Goal: Task Accomplishment & Management: Complete application form

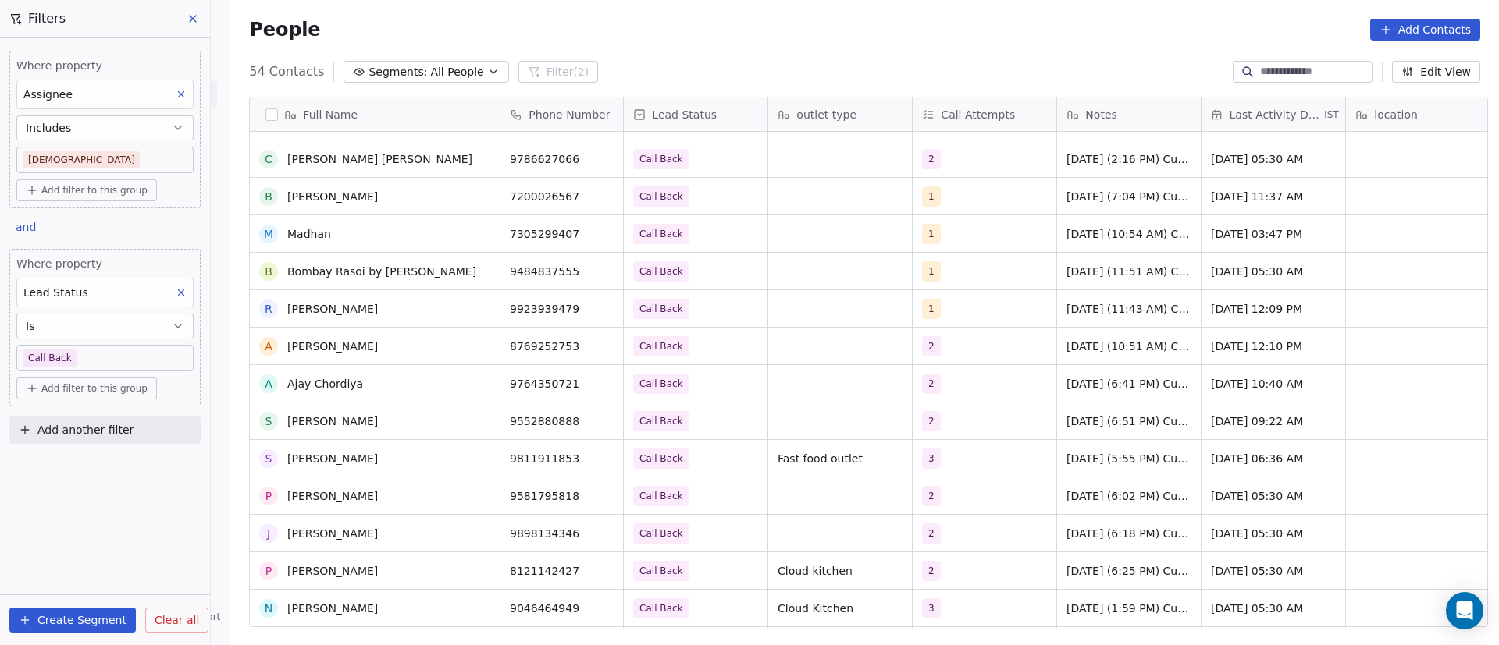
scroll to position [1410, 0]
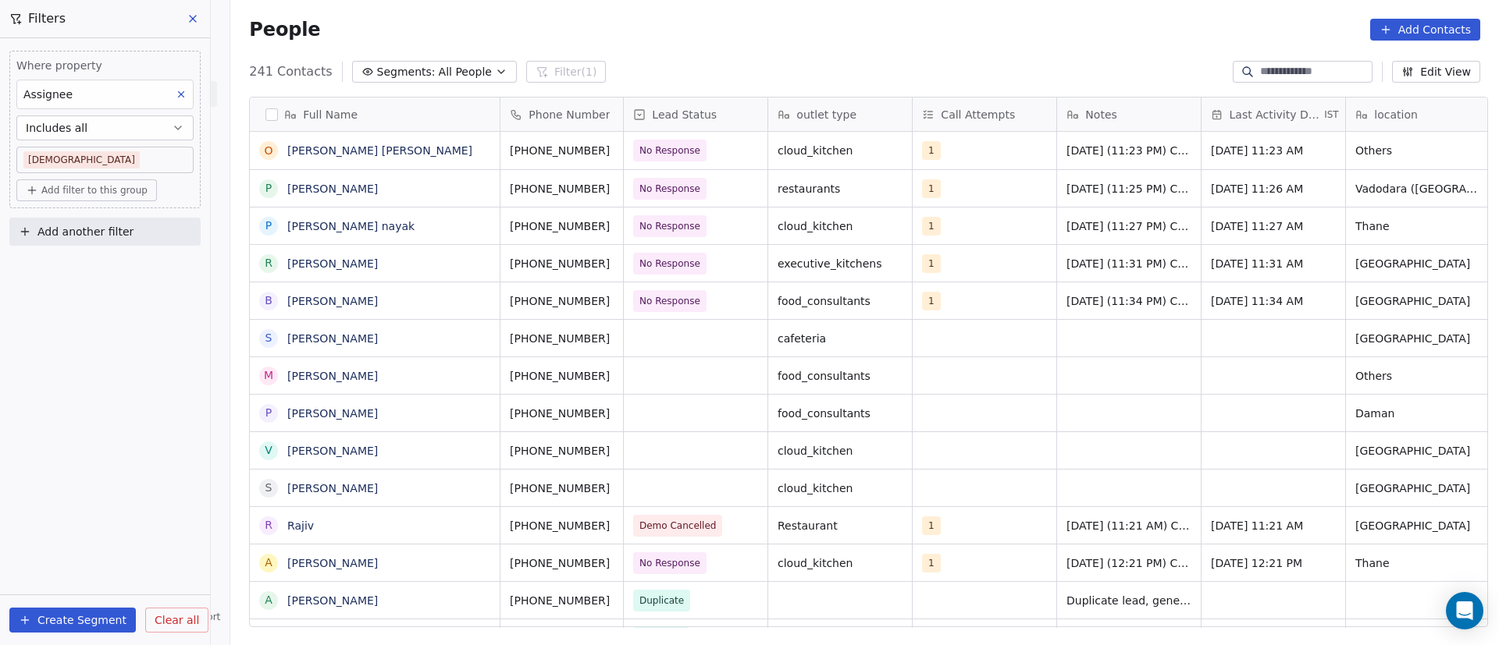
scroll to position [550, 1257]
click at [471, 339] on button "grid" at bounding box center [480, 336] width 19 height 19
click at [621, 343] on button "grid" at bounding box center [630, 336] width 19 height 19
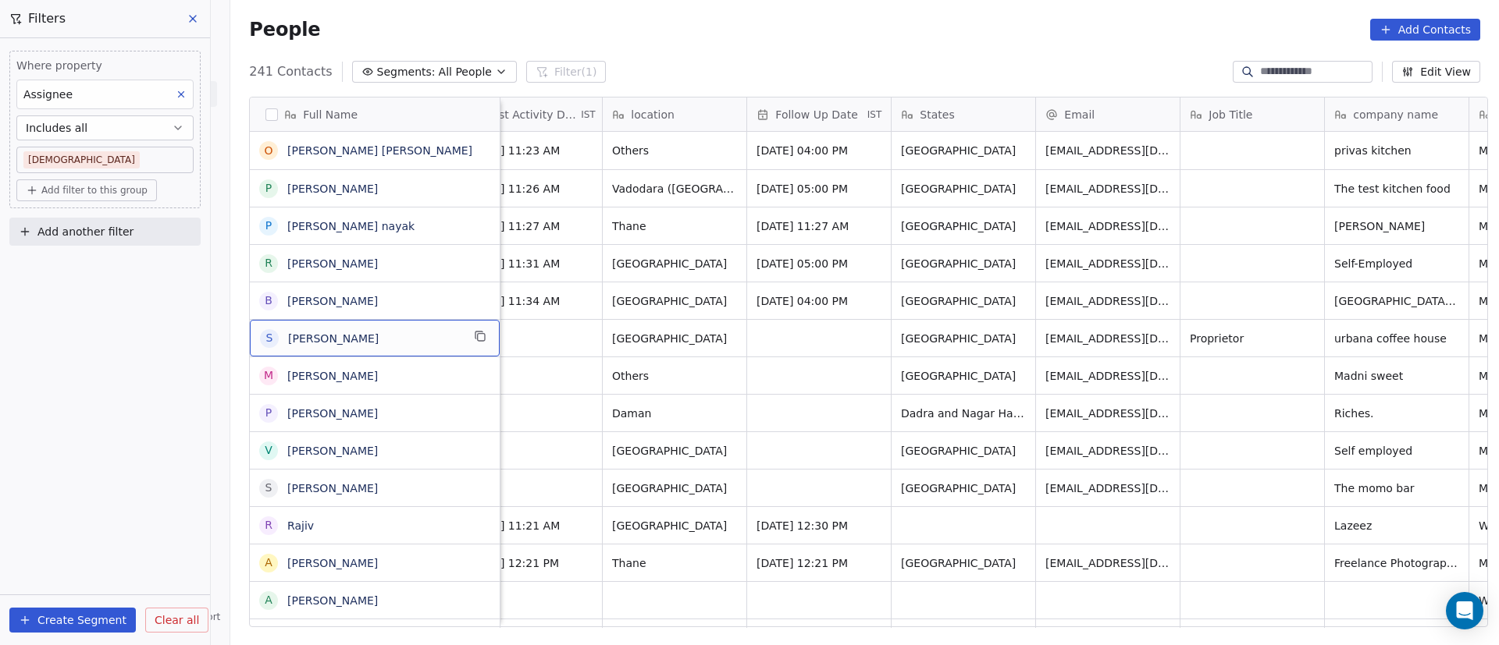
scroll to position [0, 0]
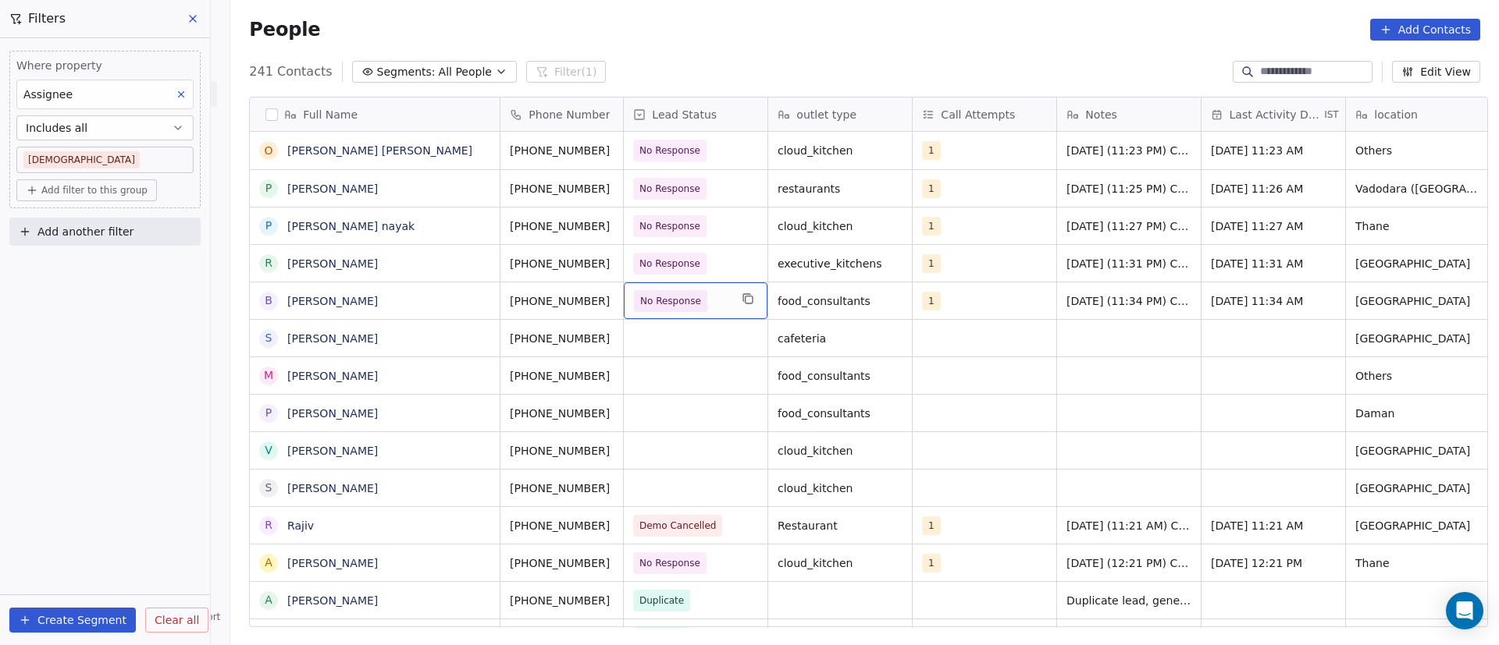
click at [710, 304] on span "No Response" at bounding box center [681, 301] width 95 height 22
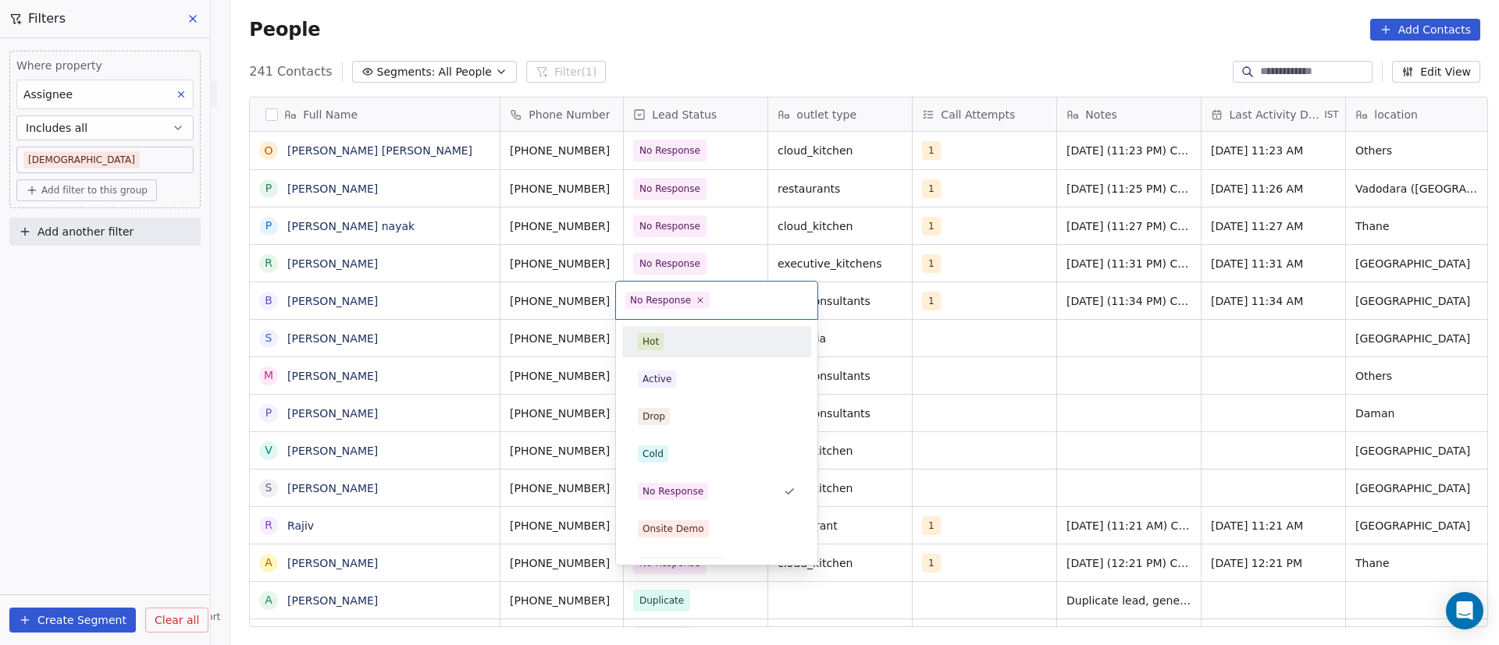
click at [876, 364] on html "On2Cook India Pvt. Ltd. Contacts People Marketing Workflows Campaigns Metrics &…" at bounding box center [749, 322] width 1499 height 645
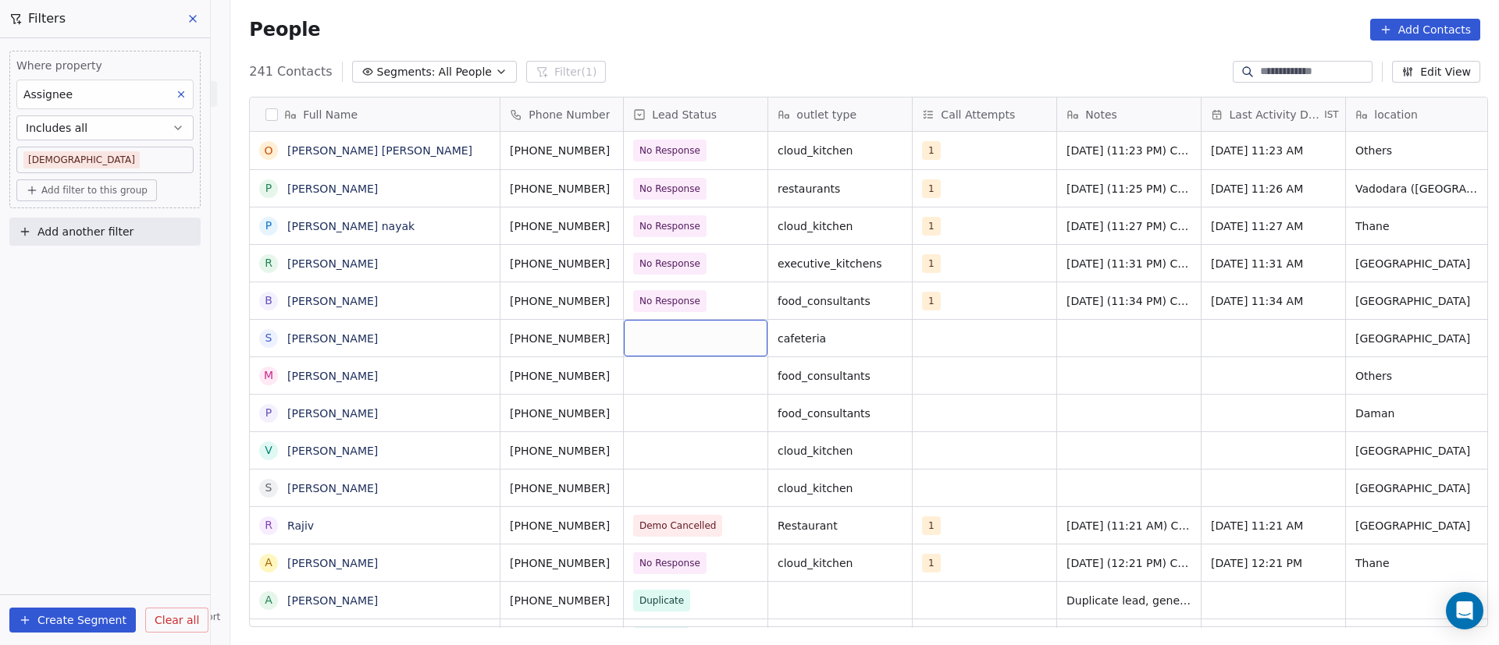
click at [680, 342] on div "grid" at bounding box center [696, 338] width 144 height 37
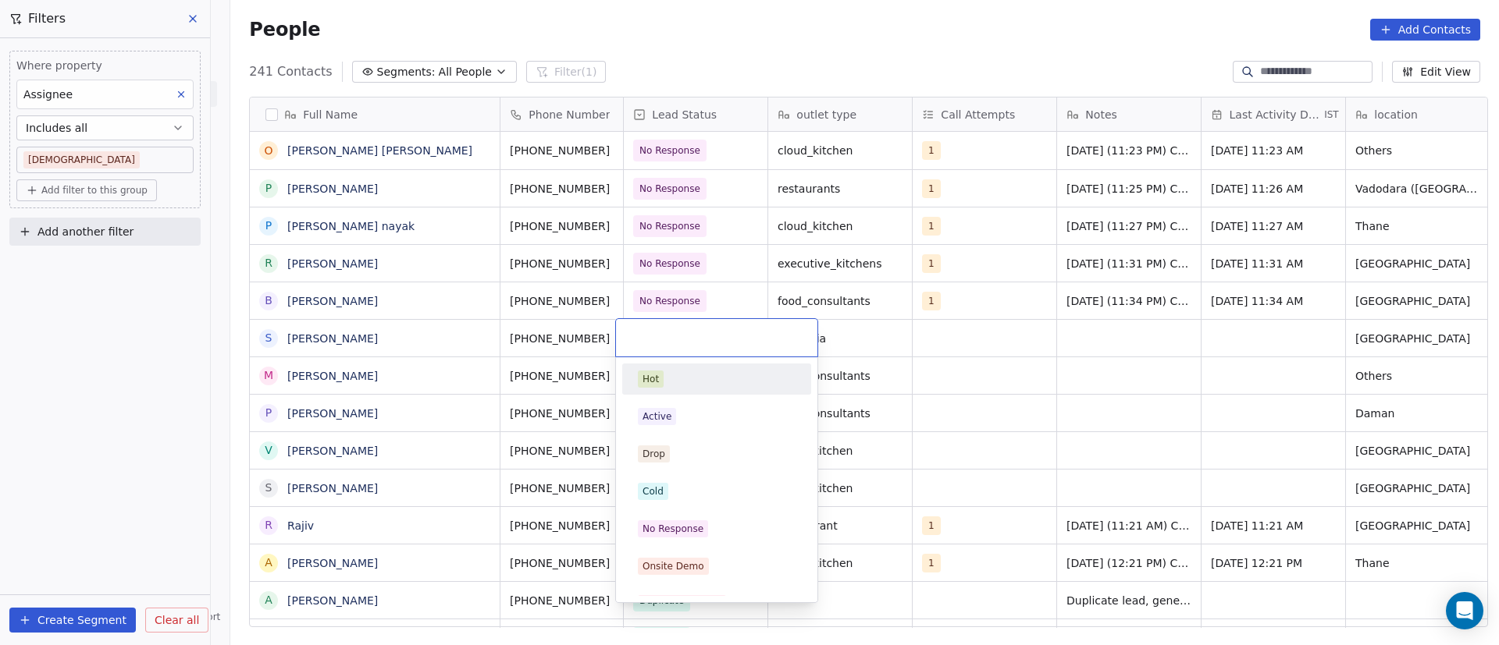
click at [680, 342] on input "text" at bounding box center [716, 337] width 183 height 17
click at [699, 521] on span "No Response" at bounding box center [673, 529] width 70 height 17
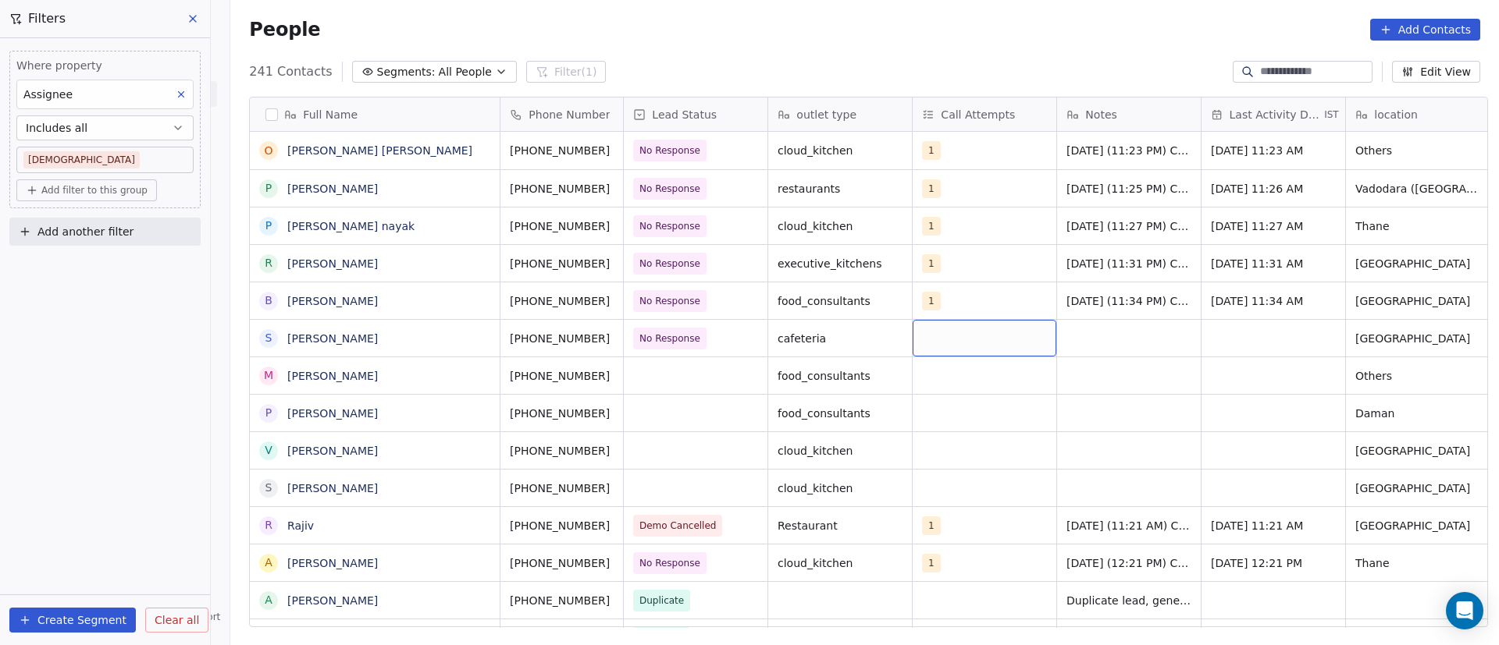
click at [958, 338] on div "grid" at bounding box center [984, 338] width 144 height 37
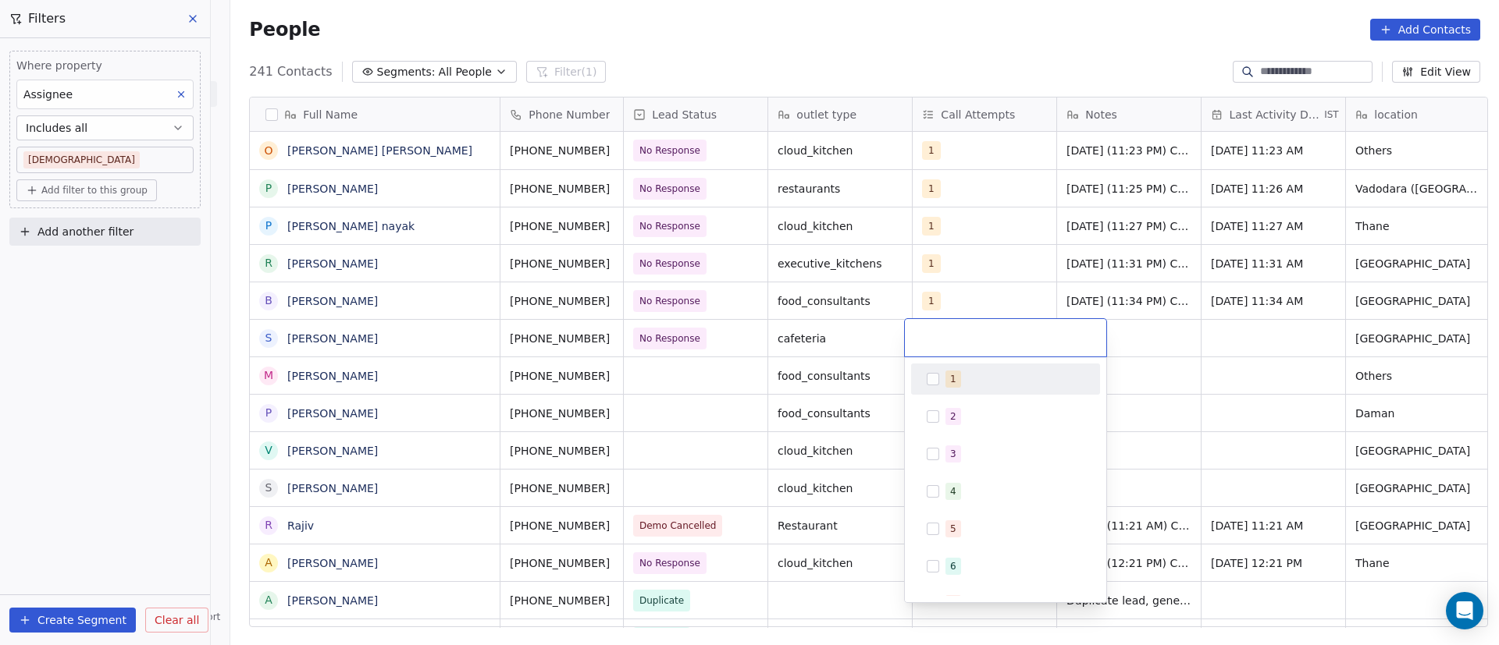
click at [948, 379] on span "1" at bounding box center [953, 379] width 16 height 17
click at [1136, 366] on html "On2Cook India Pvt. Ltd. Contacts People Marketing Workflows Campaigns Metrics &…" at bounding box center [749, 322] width 1499 height 645
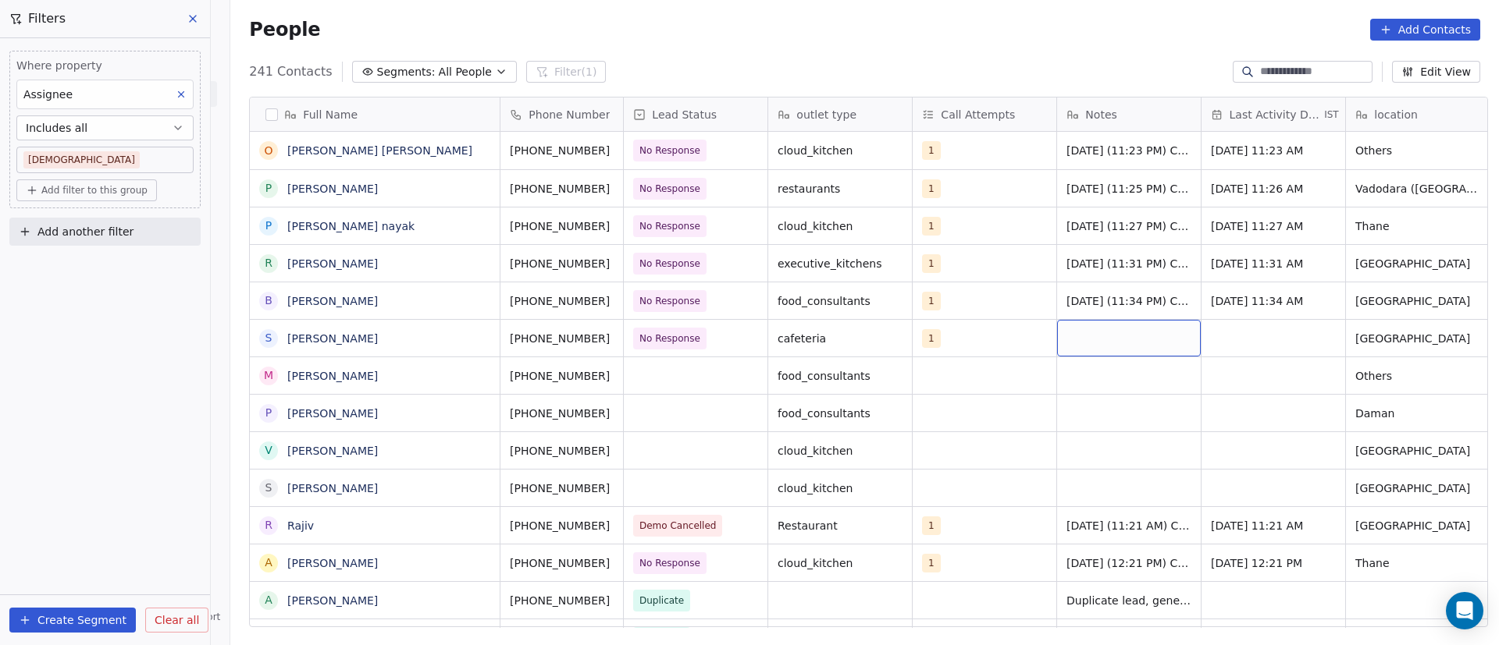
click at [1095, 336] on div "grid" at bounding box center [1129, 338] width 144 height 37
click at [1076, 331] on textarea at bounding box center [1121, 344] width 142 height 48
paste textarea "**********"
type textarea "**********"
click at [1278, 325] on html "On2Cook India Pvt. Ltd. Contacts People Marketing Workflows Campaigns Metrics &…" at bounding box center [749, 322] width 1499 height 645
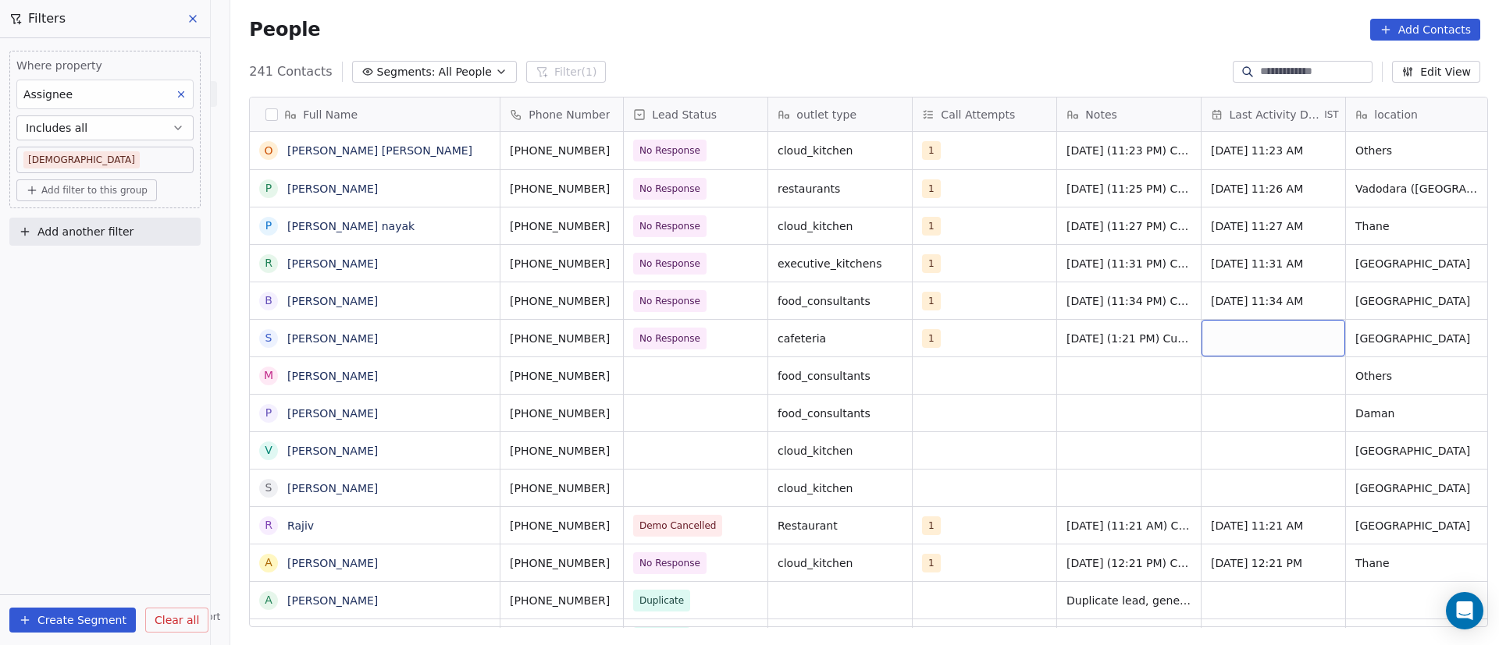
click at [1244, 329] on div "grid" at bounding box center [1273, 338] width 144 height 37
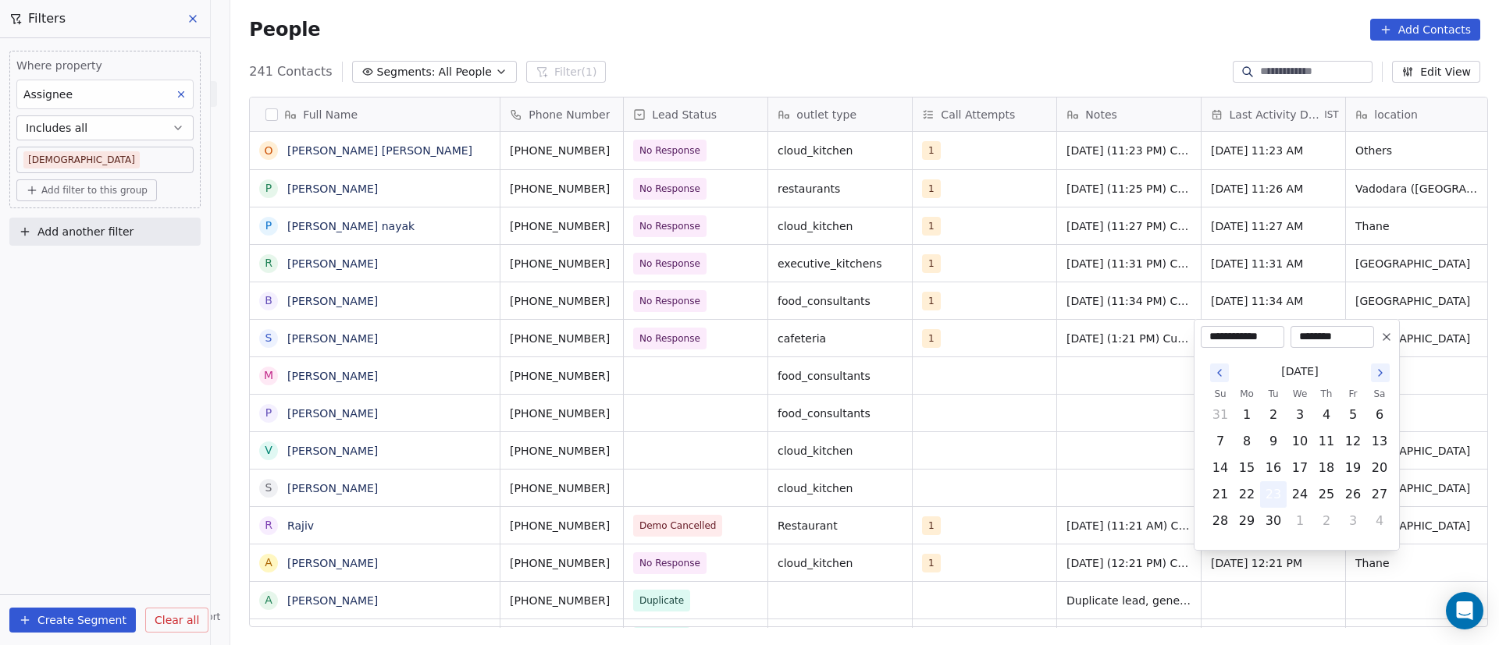
click at [1278, 493] on button "23" at bounding box center [1273, 494] width 25 height 25
click at [1087, 416] on html "On2Cook India Pvt. Ltd. Contacts People Marketing Workflows Campaigns Metrics &…" at bounding box center [749, 322] width 1499 height 645
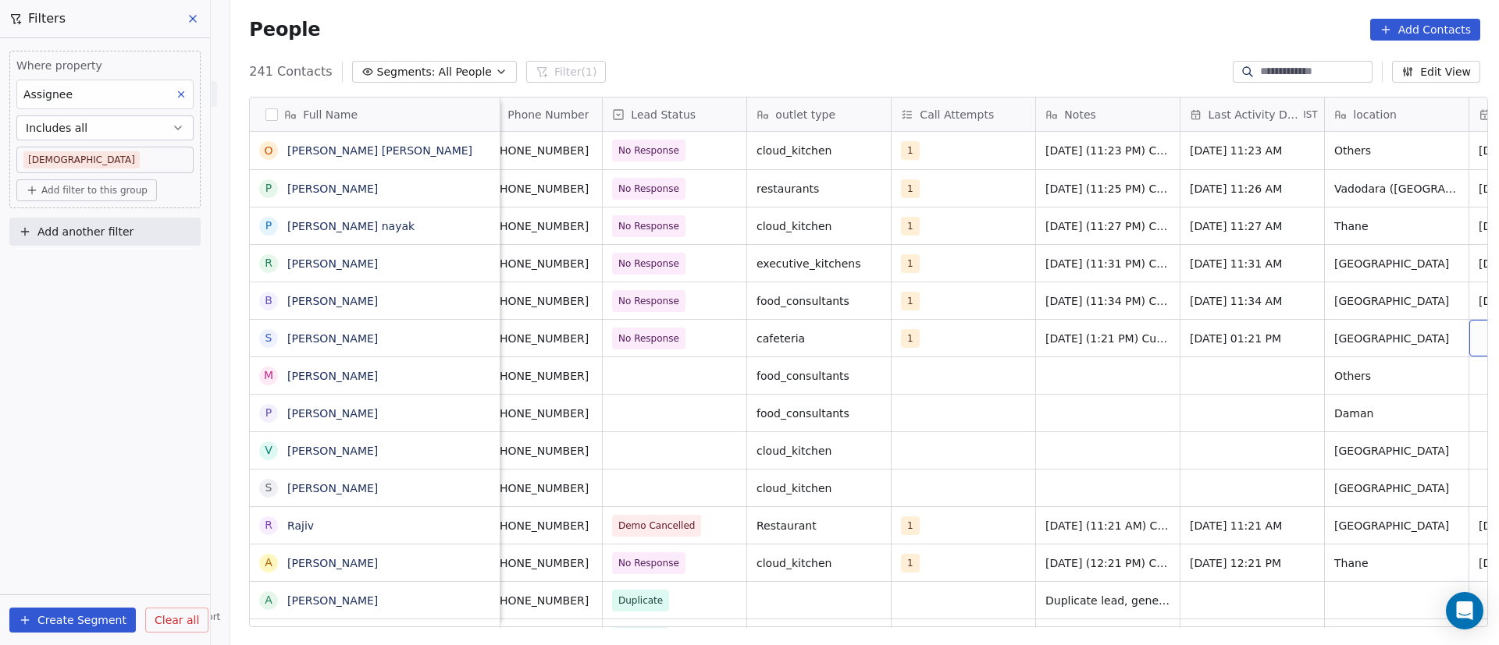
scroll to position [0, 165]
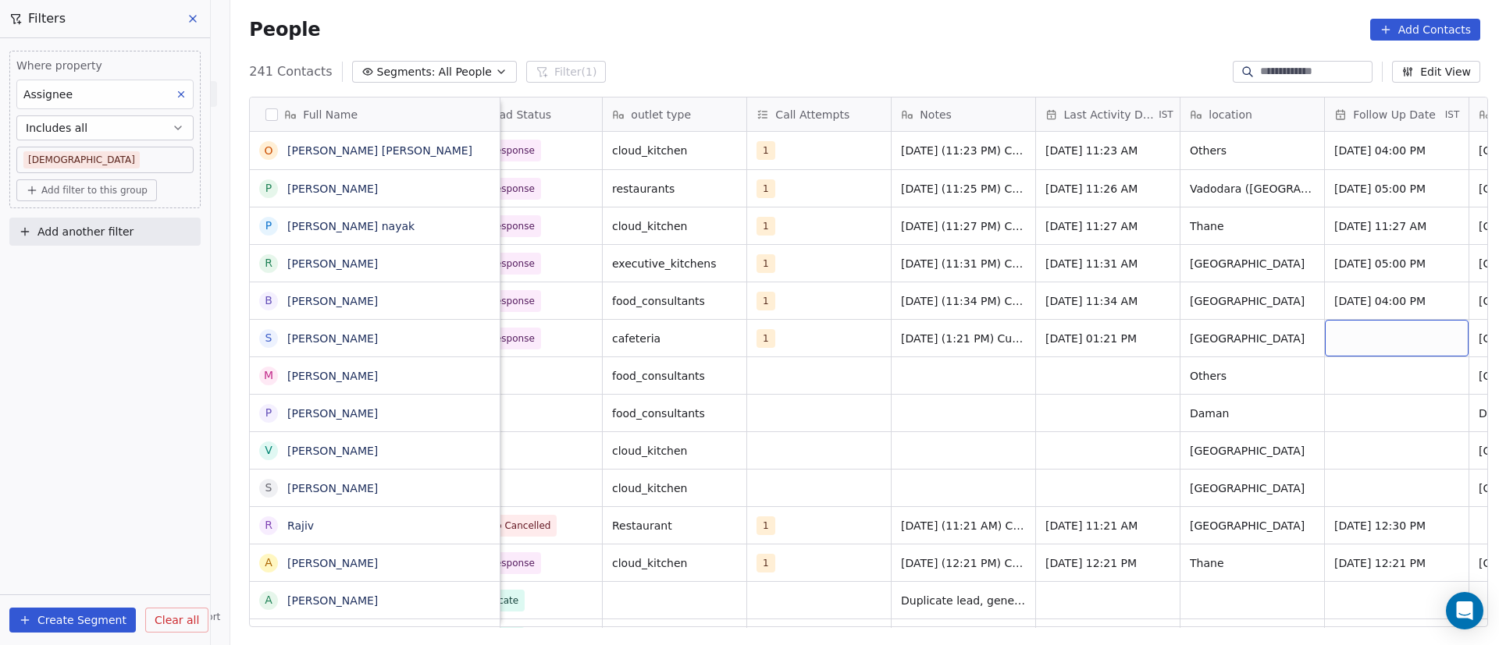
click at [1356, 349] on div "grid" at bounding box center [1397, 338] width 144 height 37
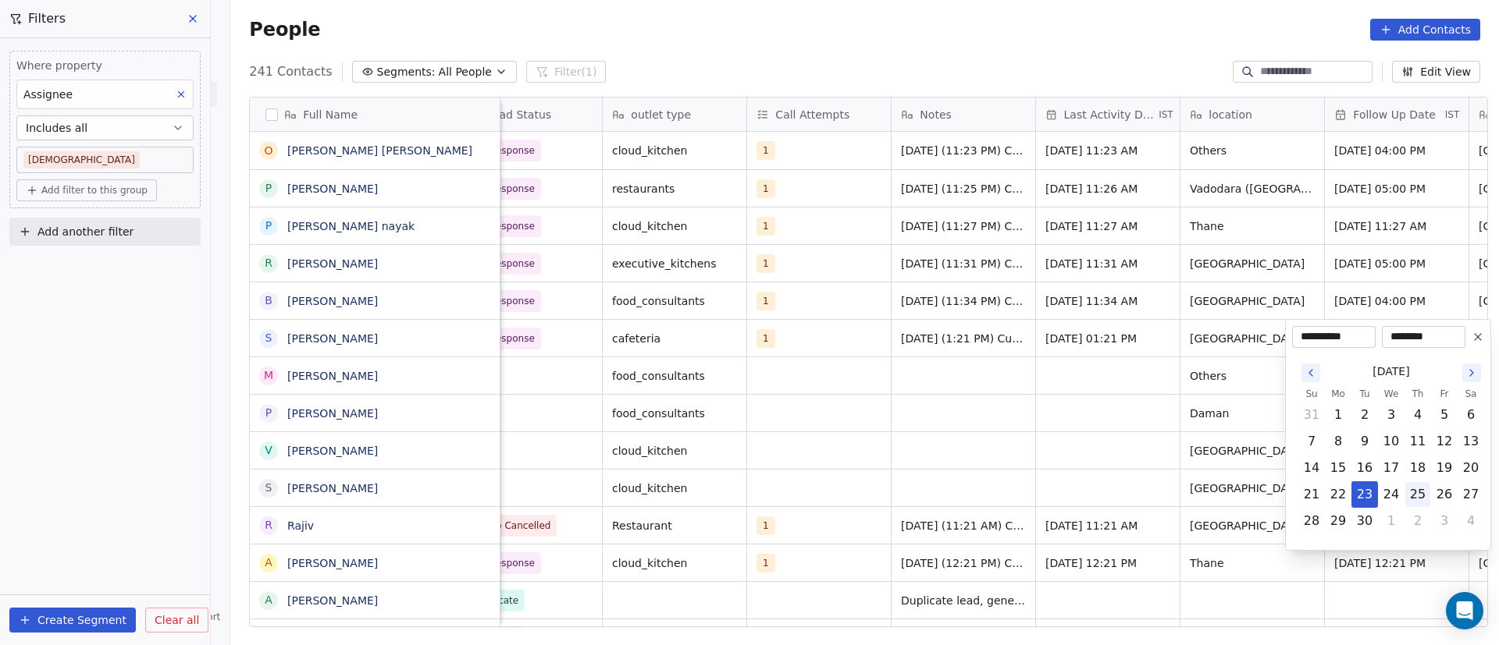
click at [1427, 499] on button "25" at bounding box center [1417, 494] width 25 height 25
type input "**********"
click at [894, 437] on html "On2Cook India Pvt. Ltd. Contacts People Marketing Workflows Campaigns Metrics &…" at bounding box center [749, 322] width 1499 height 645
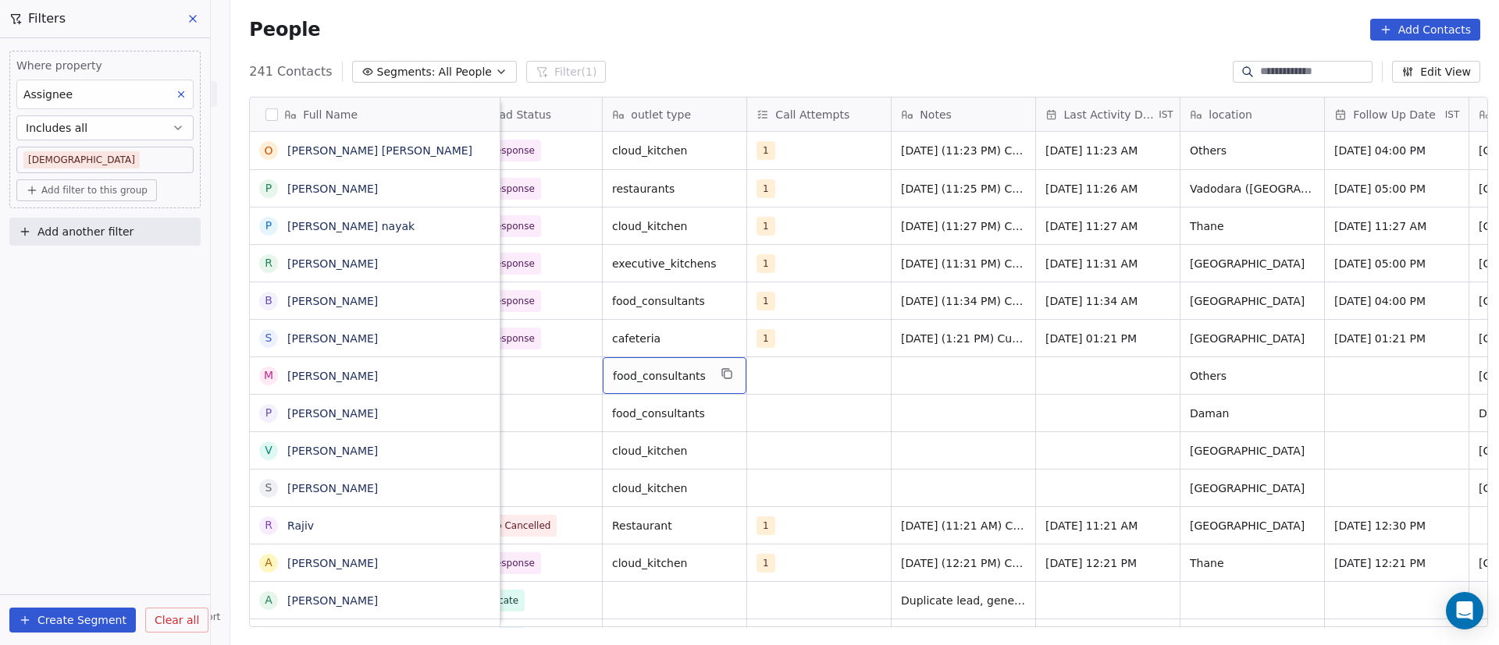
scroll to position [0, 0]
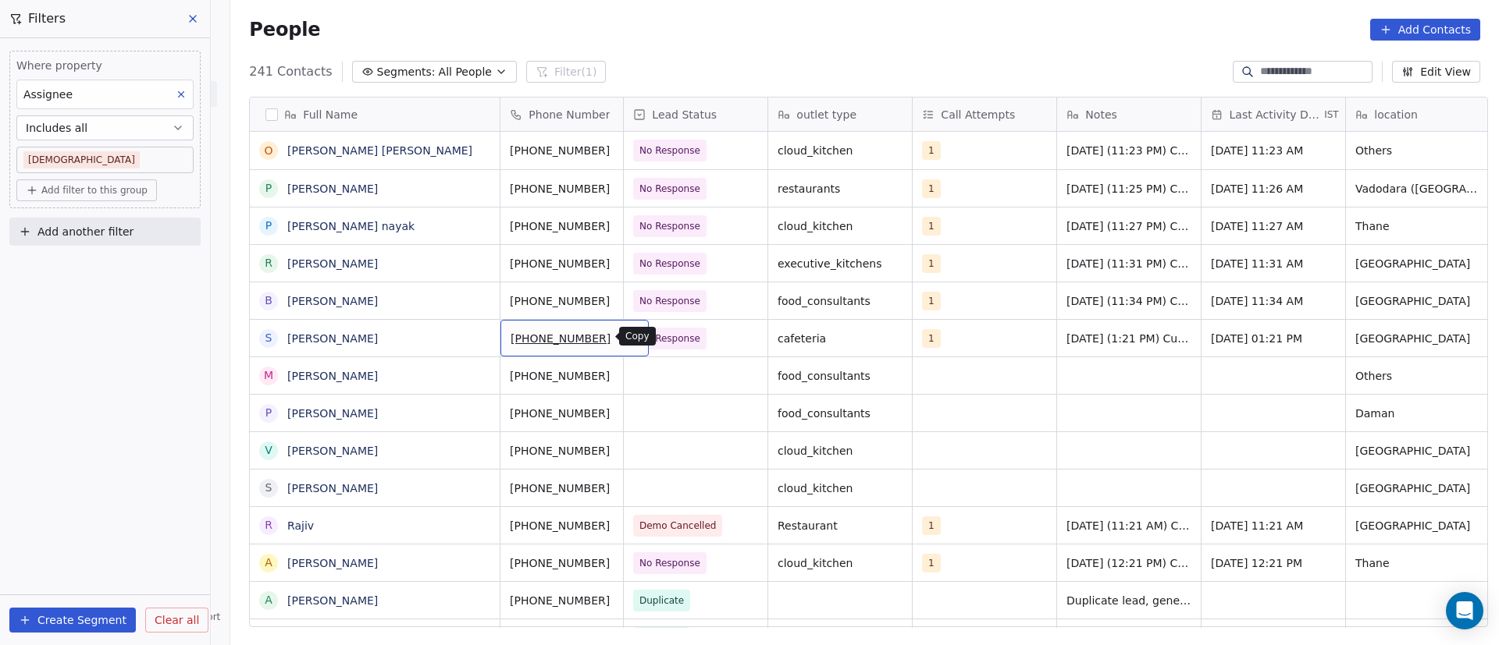
click at [621, 342] on button "grid" at bounding box center [630, 336] width 19 height 19
click at [478, 378] on icon "grid" at bounding box center [481, 375] width 7 height 7
click at [624, 372] on icon "grid" at bounding box center [630, 374] width 12 height 12
click at [658, 386] on div "grid" at bounding box center [696, 375] width 144 height 37
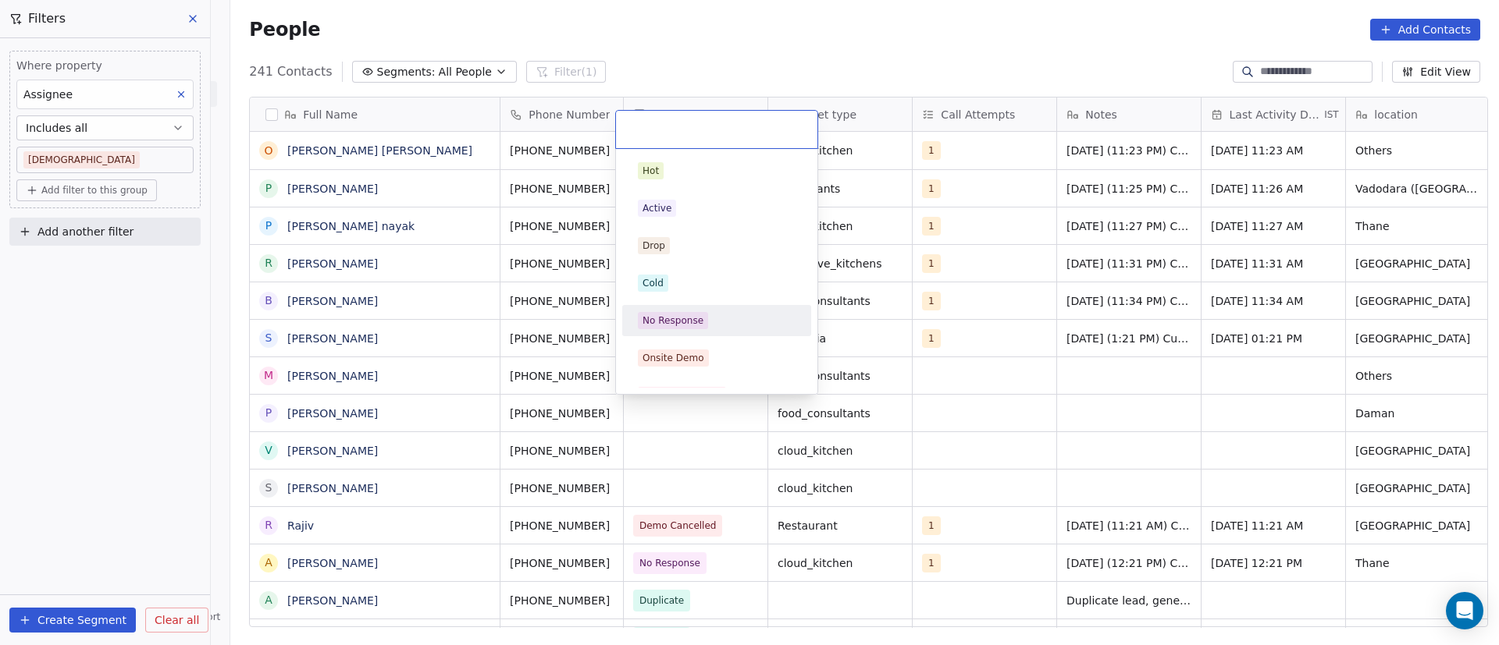
click at [651, 325] on div "No Response" at bounding box center [672, 321] width 61 height 14
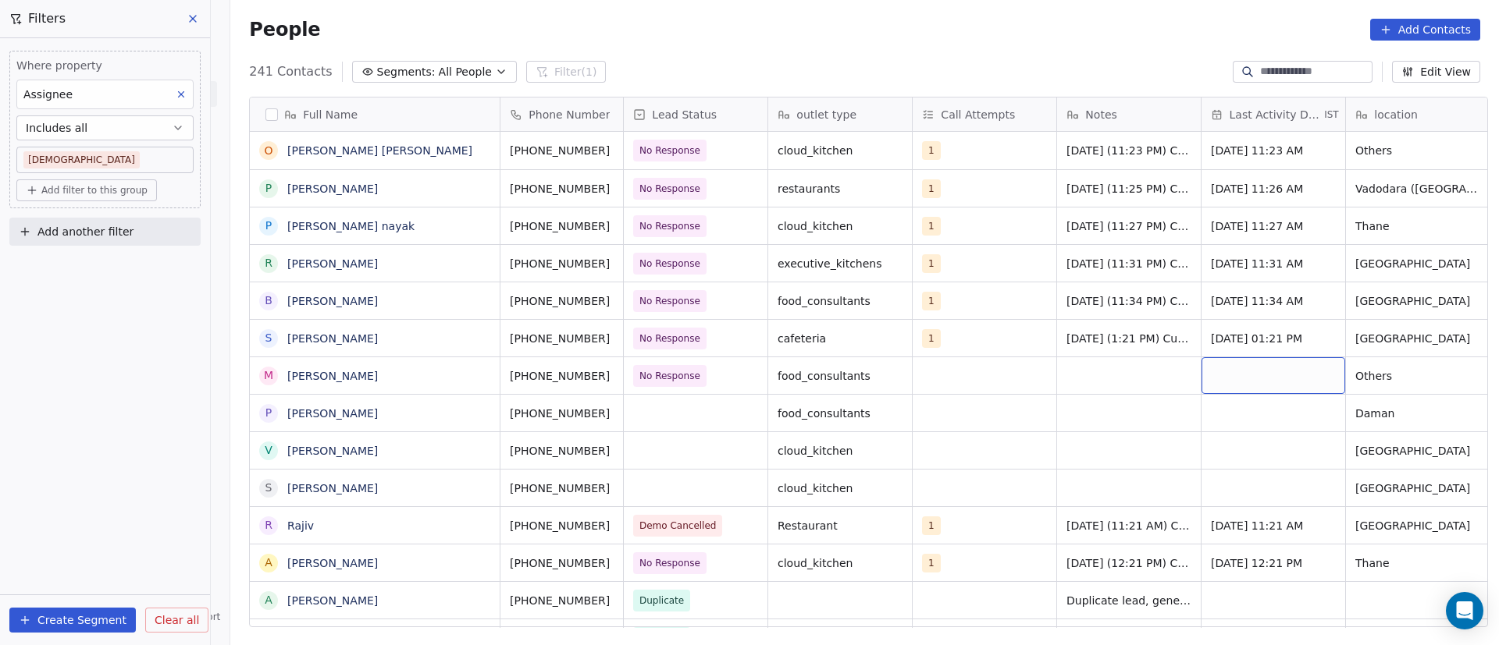
drag, startPoint x: 1247, startPoint y: 383, endPoint x: 1044, endPoint y: 369, distance: 203.4
click at [957, 366] on div "grid" at bounding box center [984, 375] width 144 height 37
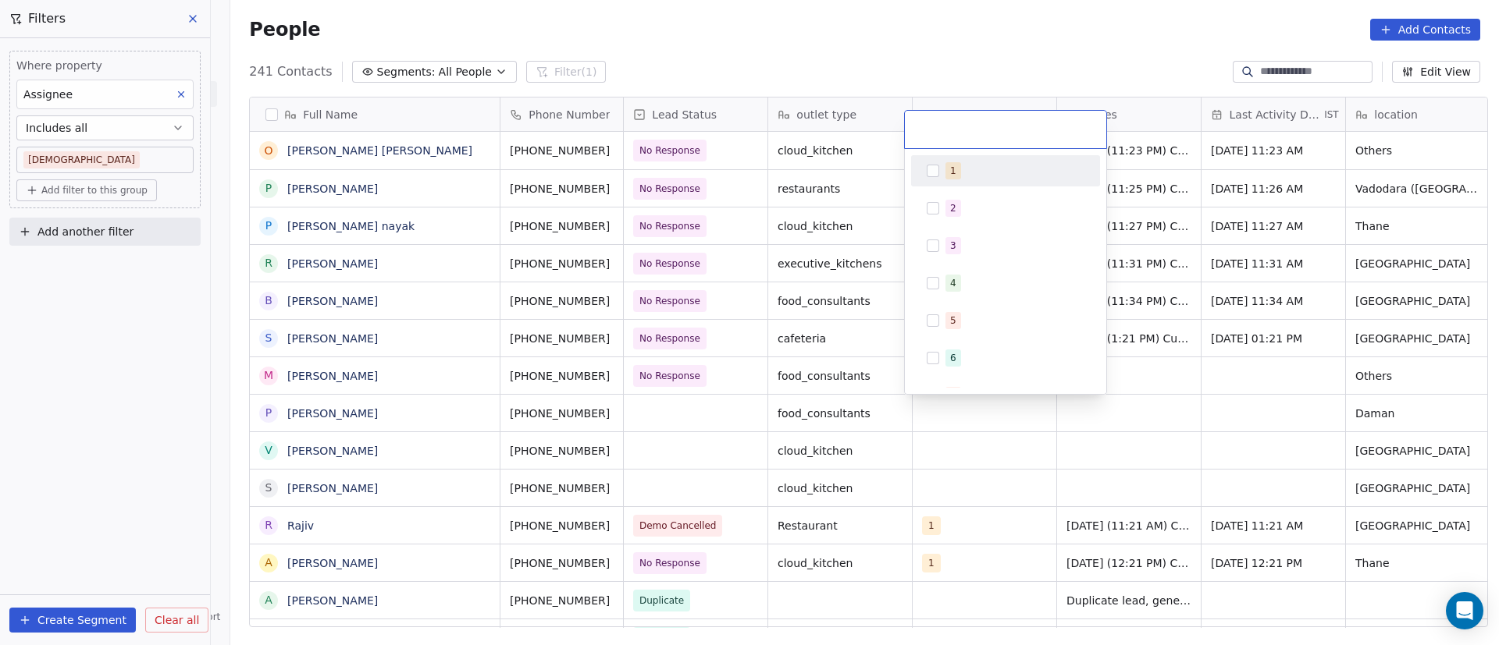
click at [971, 180] on div "1" at bounding box center [1005, 170] width 176 height 25
click at [1380, 384] on html "On2Cook India Pvt. Ltd. Contacts People Marketing Workflows Campaigns Metrics &…" at bounding box center [749, 322] width 1499 height 645
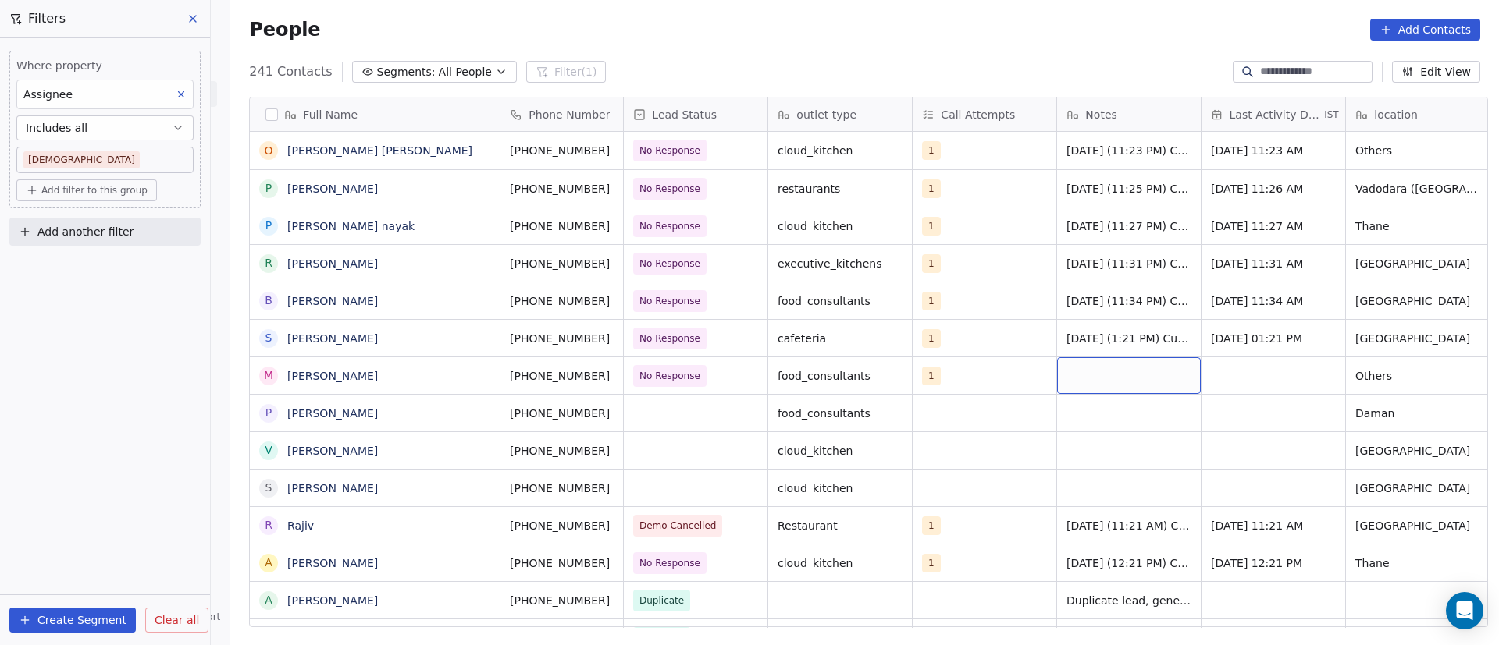
click at [1065, 375] on div "grid" at bounding box center [1129, 375] width 144 height 37
type textarea "**********"
click at [1268, 368] on html "On2Cook India Pvt. Ltd. Contacts People Marketing Workflows Campaigns Metrics &…" at bounding box center [749, 322] width 1499 height 645
click at [1236, 365] on div "grid" at bounding box center [1273, 375] width 144 height 37
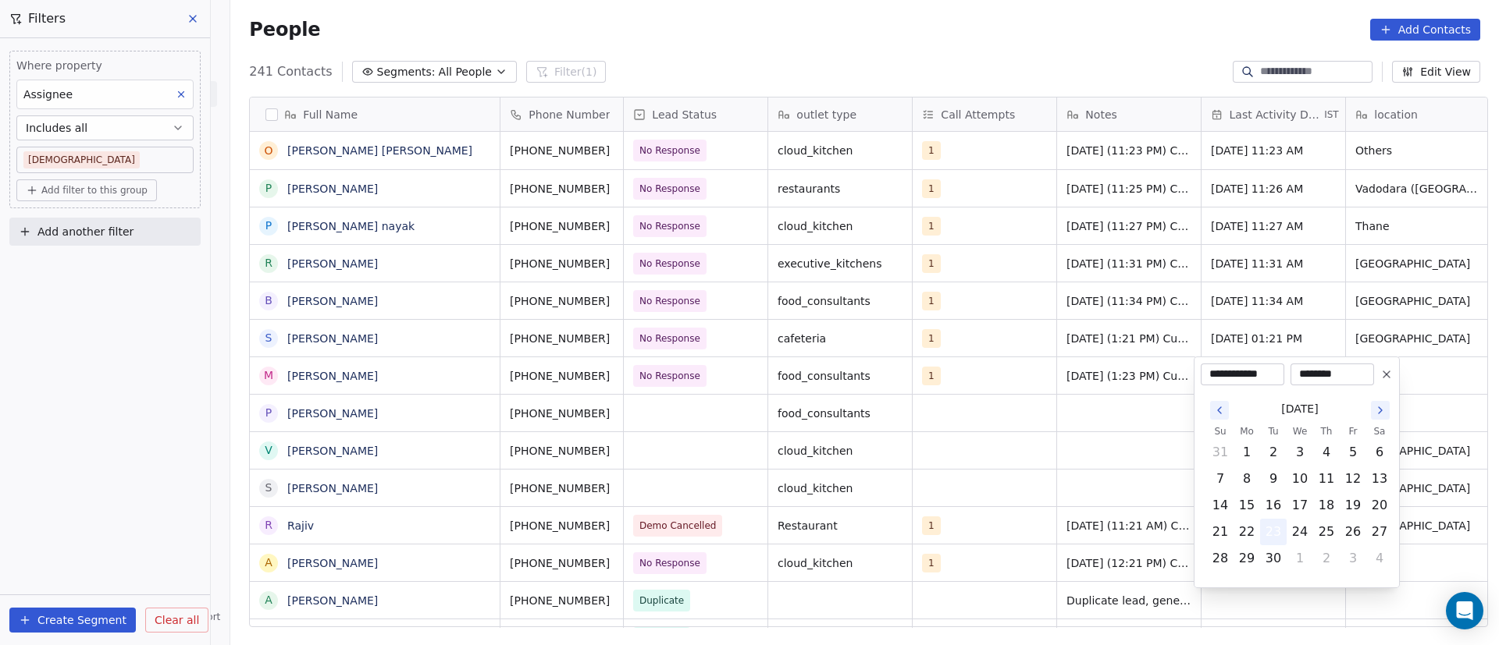
click at [1278, 530] on button "23" at bounding box center [1273, 532] width 25 height 25
click at [1057, 461] on html "On2Cook India Pvt. Ltd. Contacts People Marketing Workflows Campaigns Metrics &…" at bounding box center [749, 322] width 1499 height 645
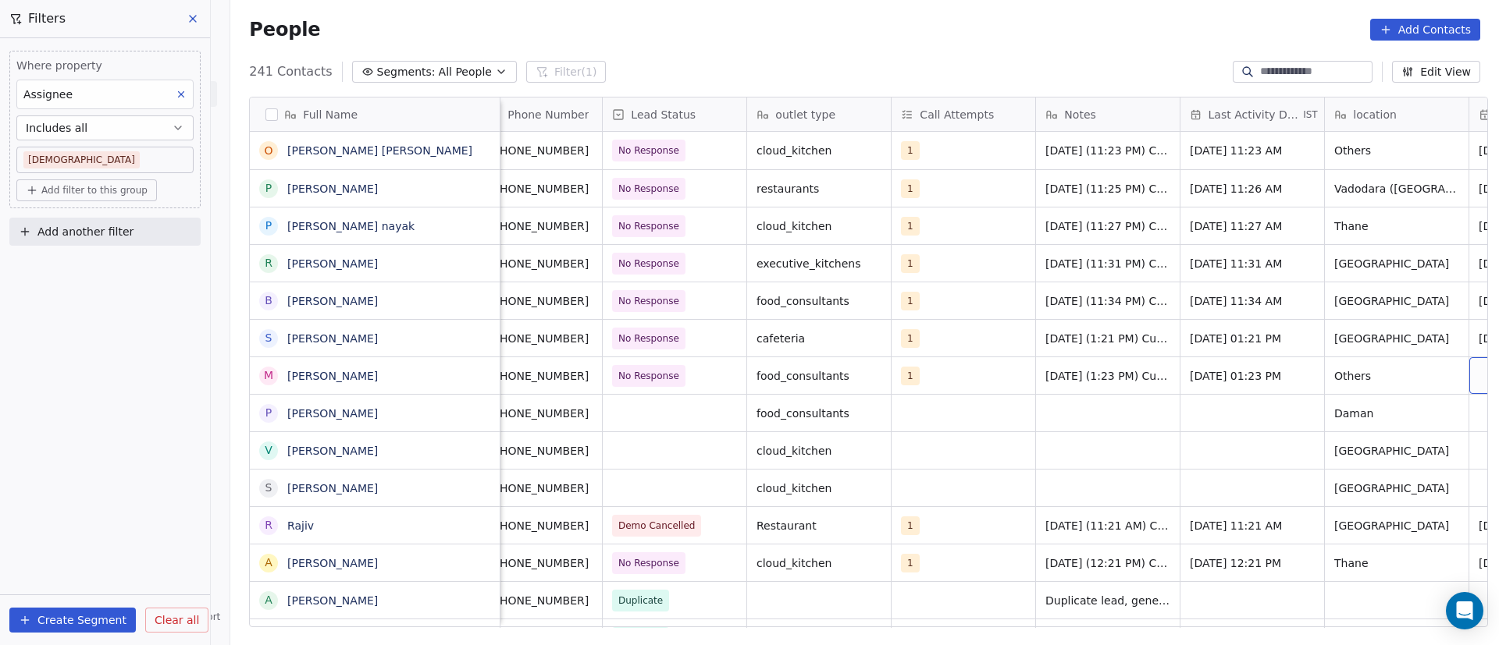
scroll to position [0, 165]
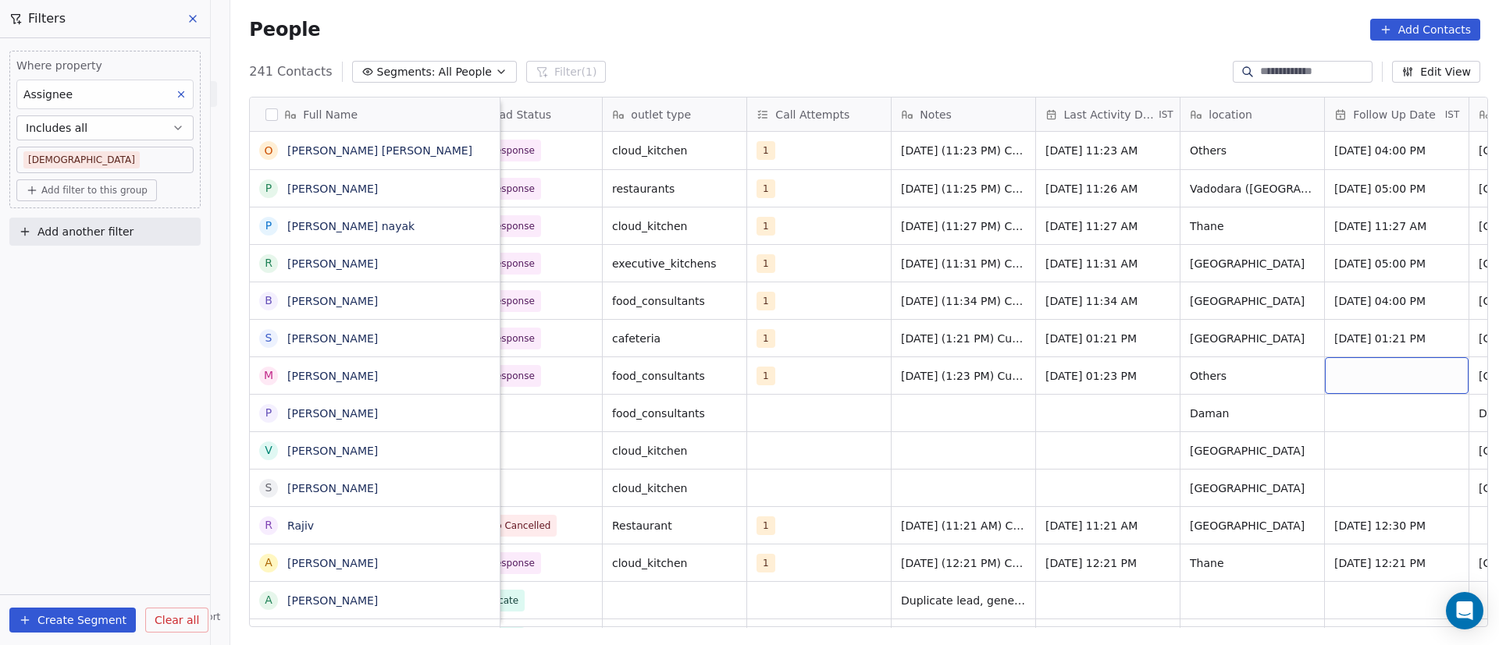
click at [1338, 369] on div "grid" at bounding box center [1397, 375] width 144 height 37
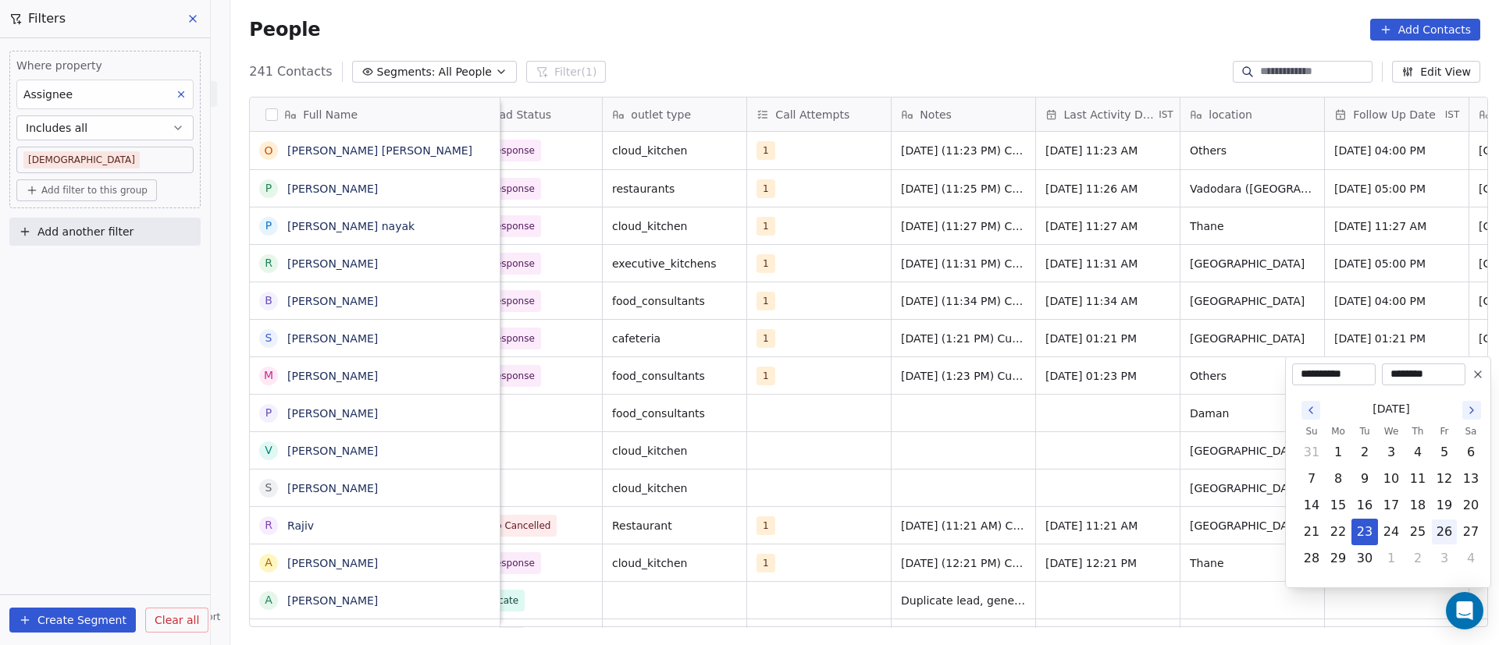
click at [1447, 535] on button "26" at bounding box center [1443, 532] width 25 height 25
type input "**********"
click at [751, 450] on html "On2Cook India Pvt. Ltd. Contacts People Marketing Workflows Campaigns Metrics &…" at bounding box center [749, 322] width 1499 height 645
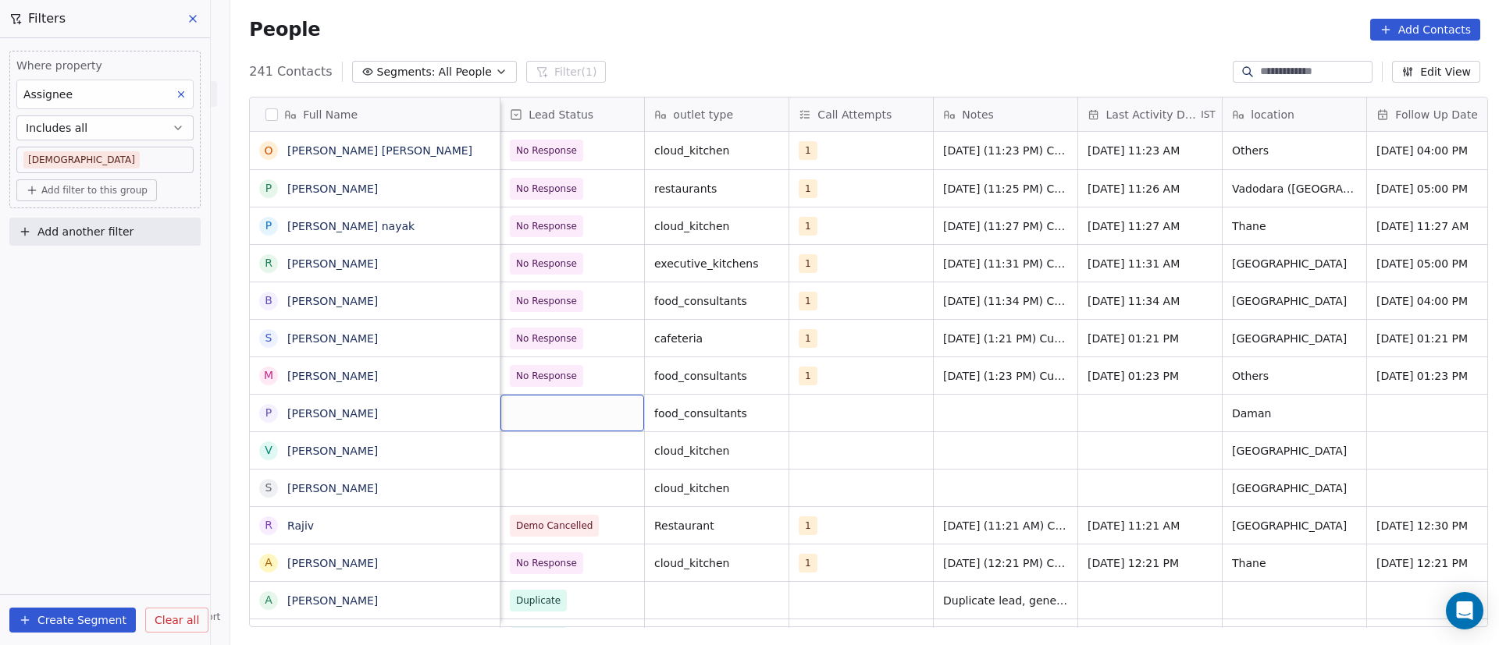
scroll to position [0, 0]
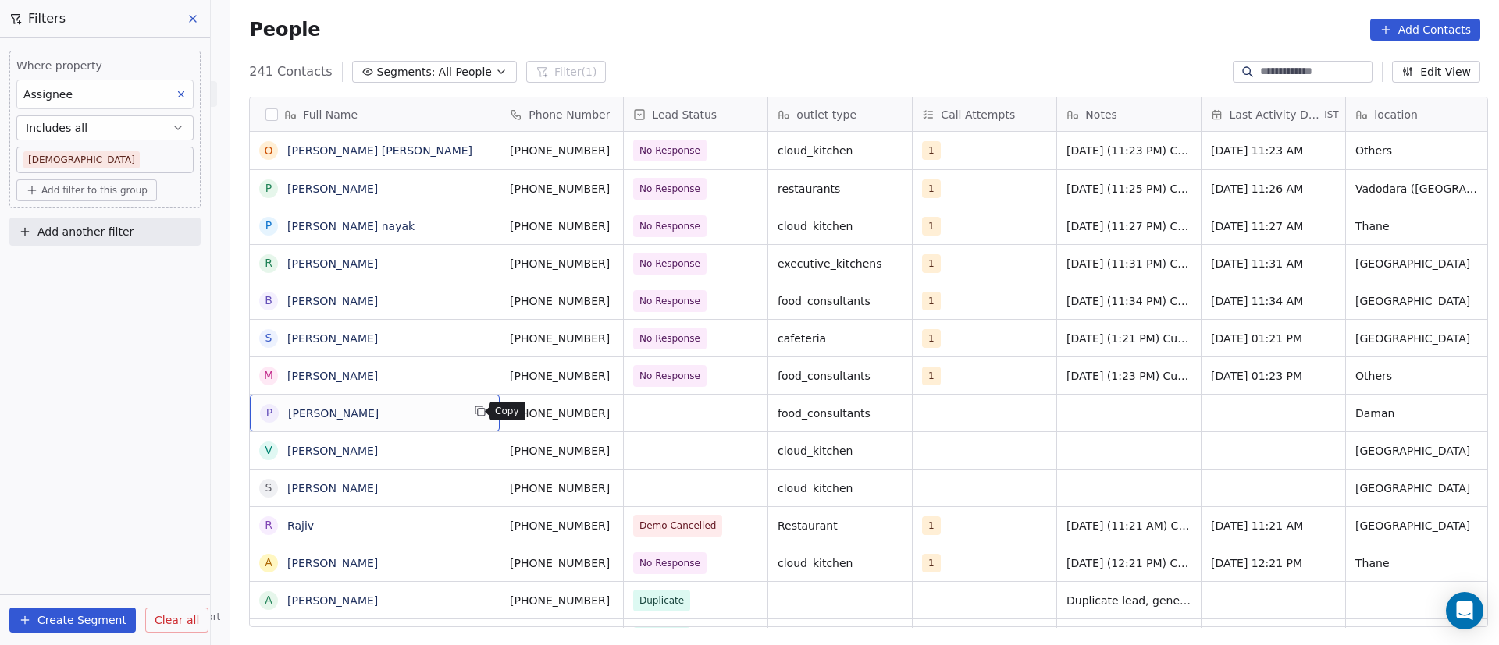
click at [474, 410] on icon "grid" at bounding box center [480, 411] width 12 height 12
click at [624, 417] on icon "grid" at bounding box center [630, 411] width 12 height 12
click at [627, 372] on icon "grid" at bounding box center [630, 375] width 7 height 7
click at [687, 409] on div "grid" at bounding box center [696, 413] width 144 height 37
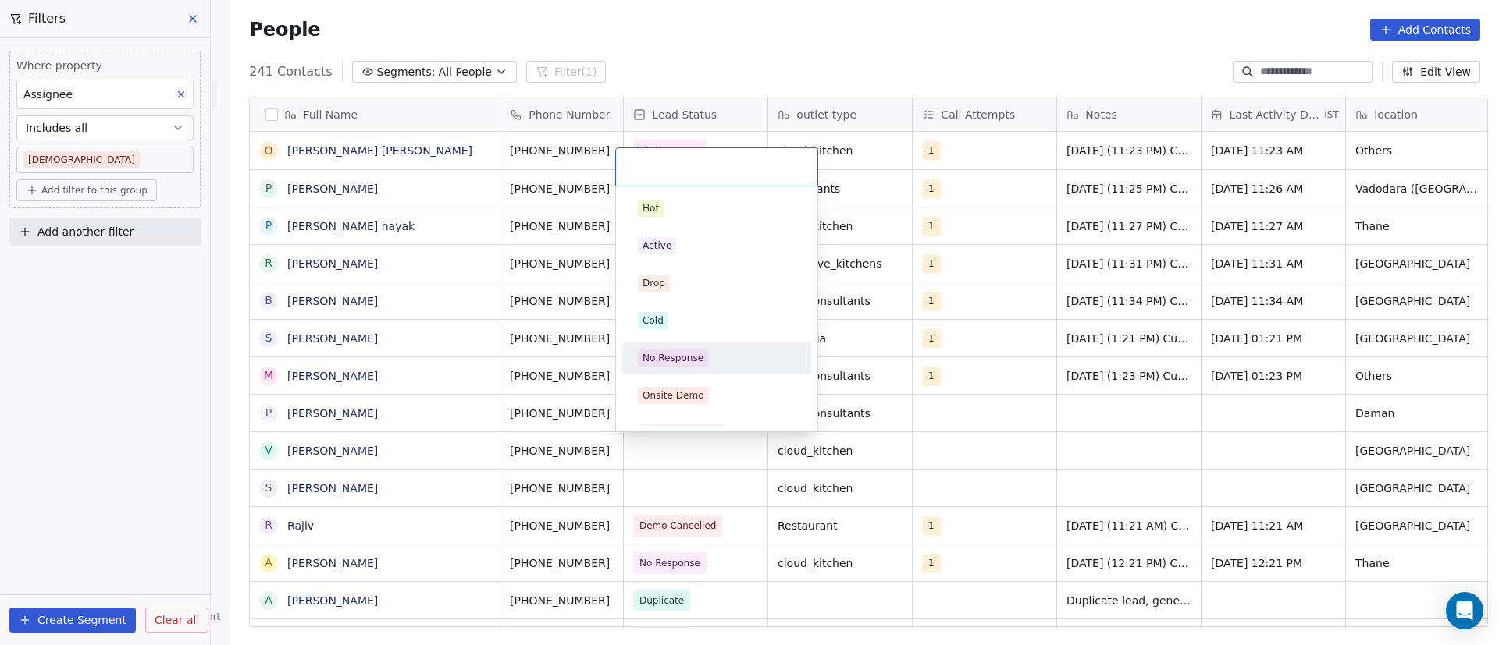
click at [720, 347] on div "No Response" at bounding box center [716, 358] width 176 height 25
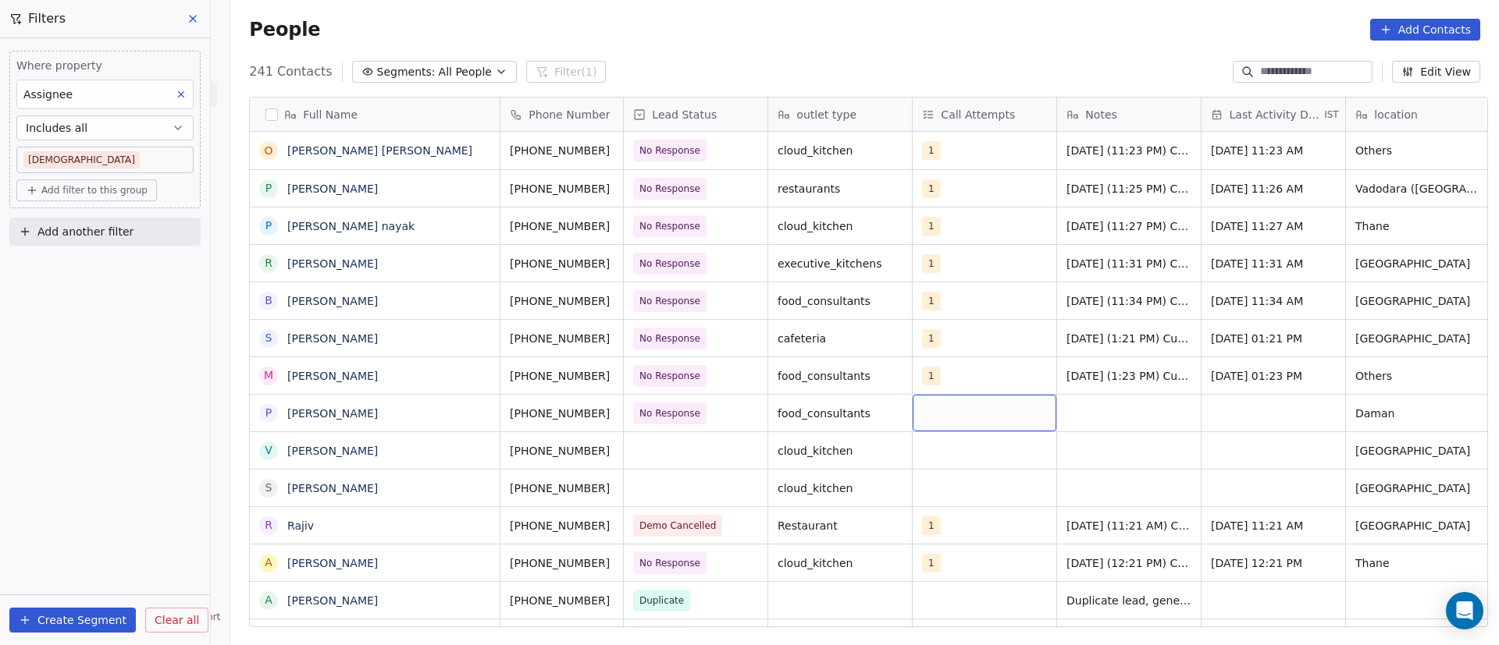
click at [958, 418] on div "grid" at bounding box center [984, 413] width 144 height 37
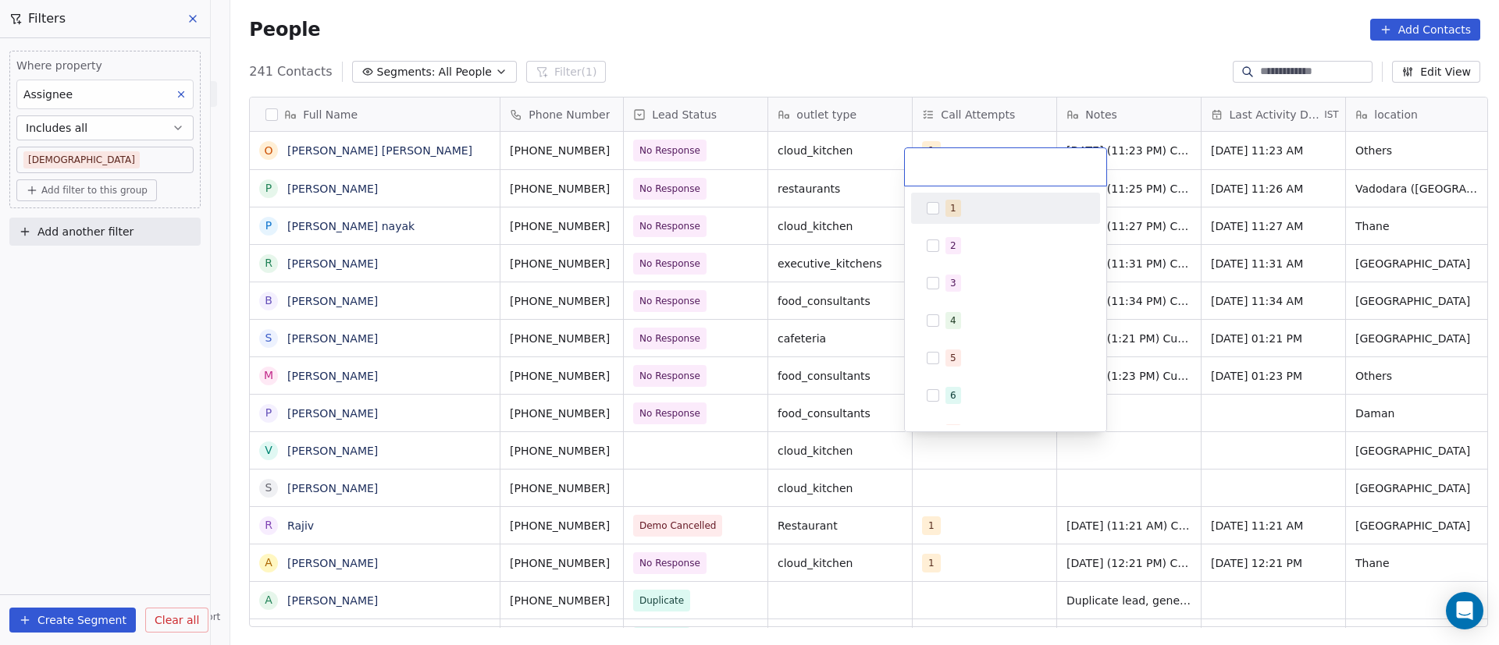
click at [967, 197] on div "1" at bounding box center [1005, 208] width 176 height 25
click at [1229, 395] on html "On2Cook India Pvt. Ltd. Contacts People Marketing Workflows Campaigns Metrics &…" at bounding box center [749, 322] width 1499 height 645
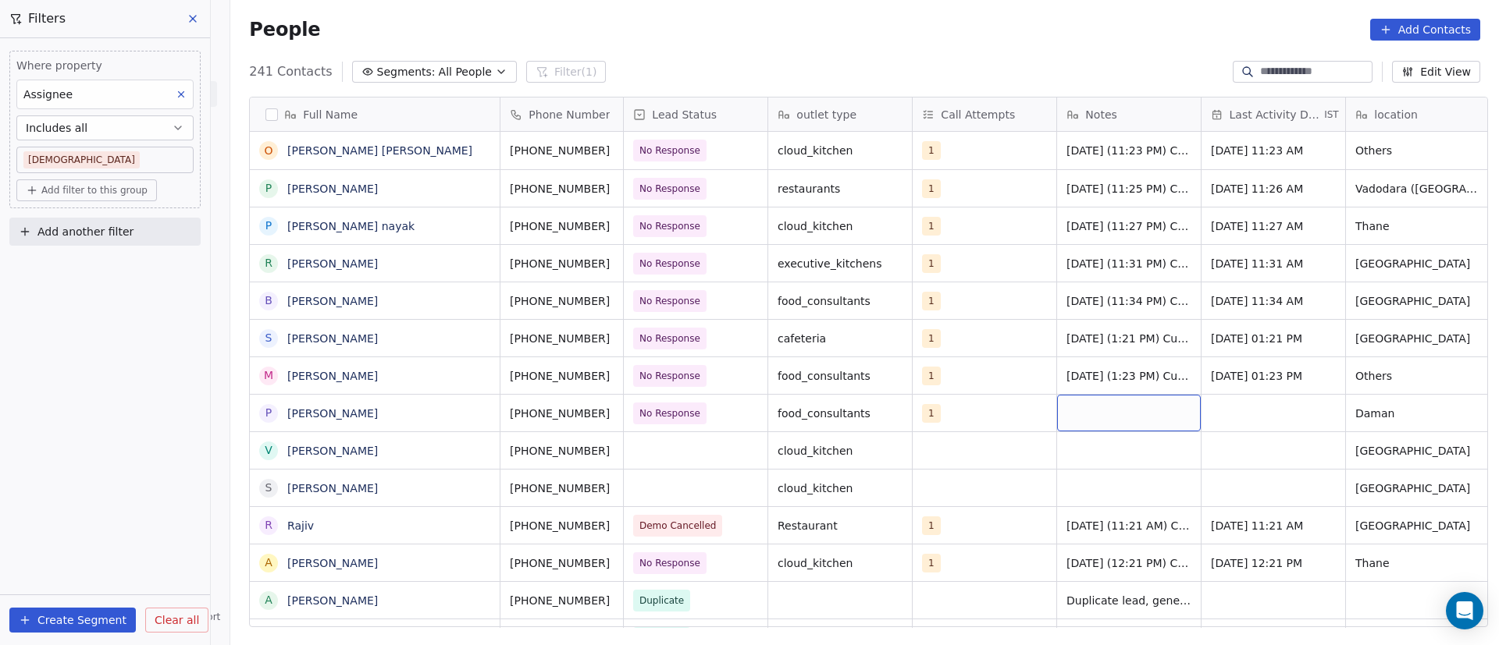
click at [1122, 412] on div "grid" at bounding box center [1129, 413] width 144 height 37
type textarea "**********"
click at [1237, 411] on html "On2Cook India Pvt. Ltd. Contacts People Marketing Workflows Campaigns Metrics &…" at bounding box center [749, 322] width 1499 height 645
click at [1237, 411] on div "grid" at bounding box center [1273, 413] width 144 height 37
click at [1254, 417] on div "grid" at bounding box center [1273, 413] width 144 height 37
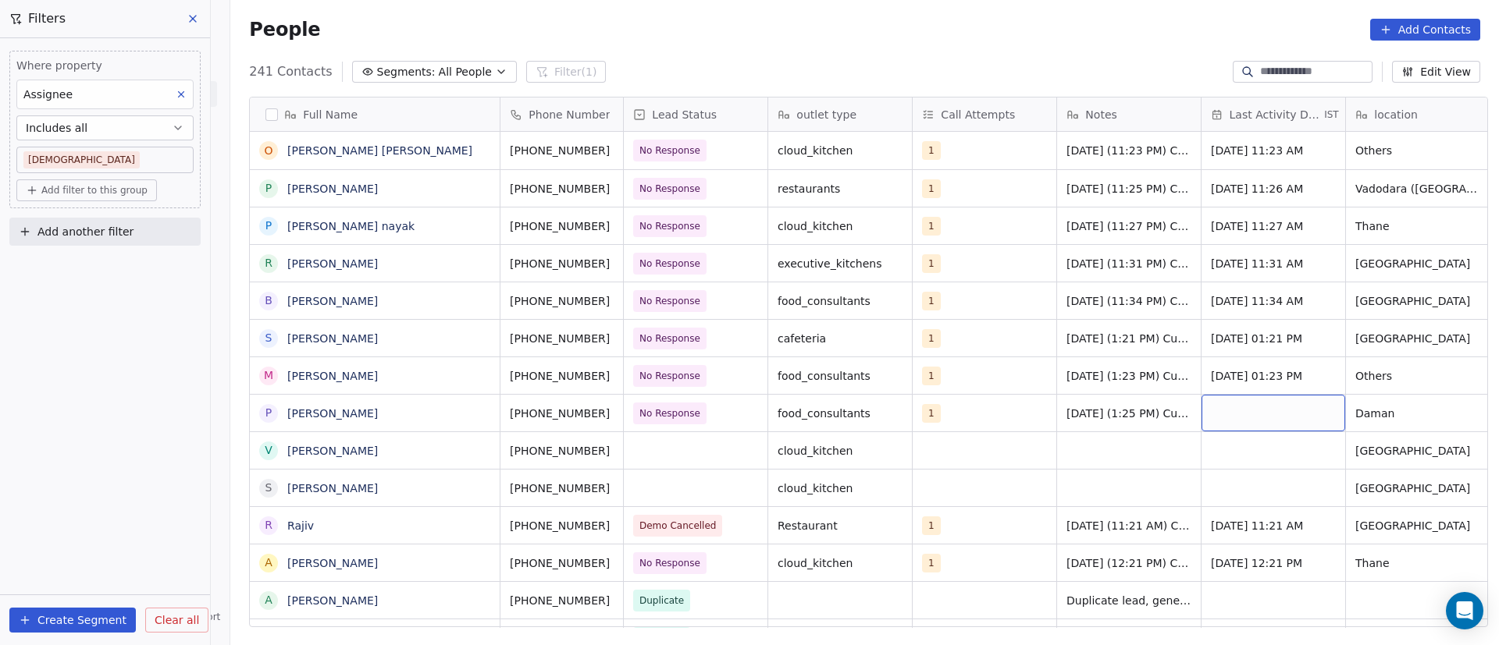
click at [1254, 417] on div "grid" at bounding box center [1273, 413] width 144 height 37
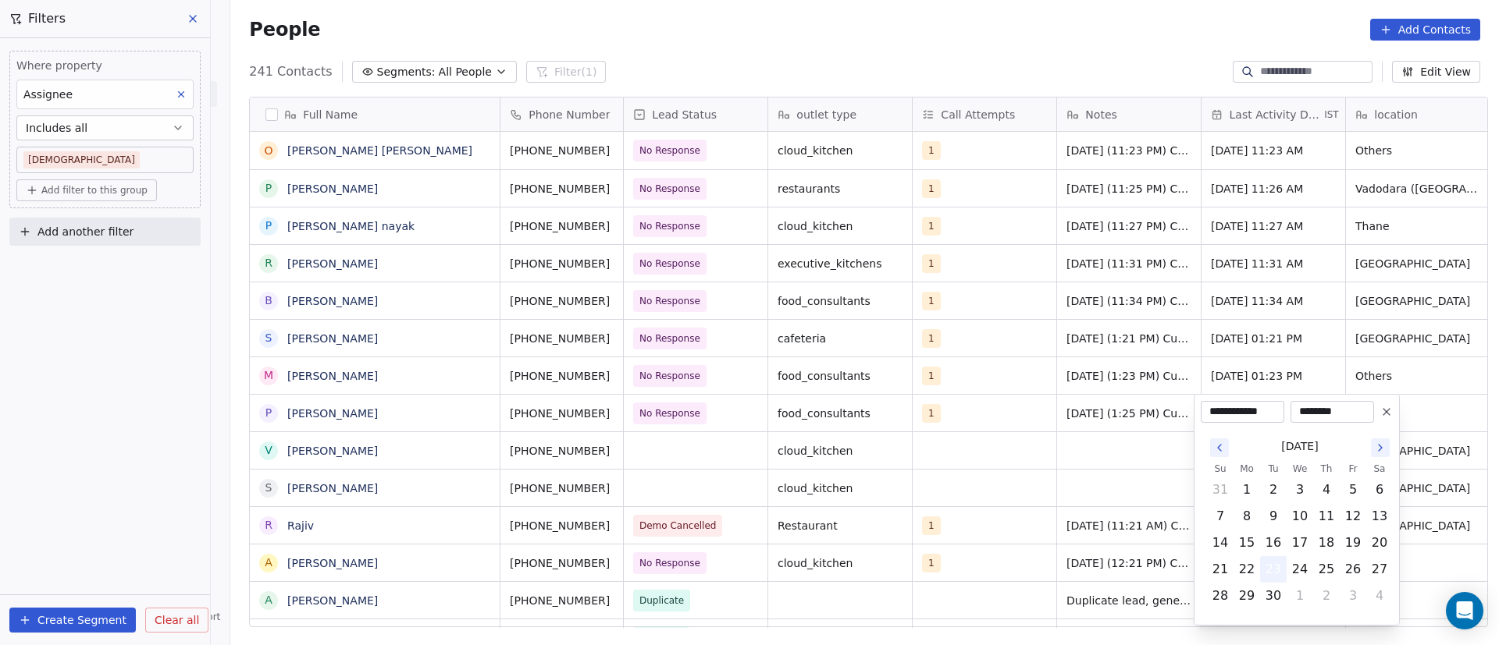
click at [1276, 571] on button "23" at bounding box center [1273, 569] width 25 height 25
click at [1088, 482] on html "On2Cook India Pvt. Ltd. Contacts People Marketing Workflows Campaigns Metrics &…" at bounding box center [749, 322] width 1499 height 645
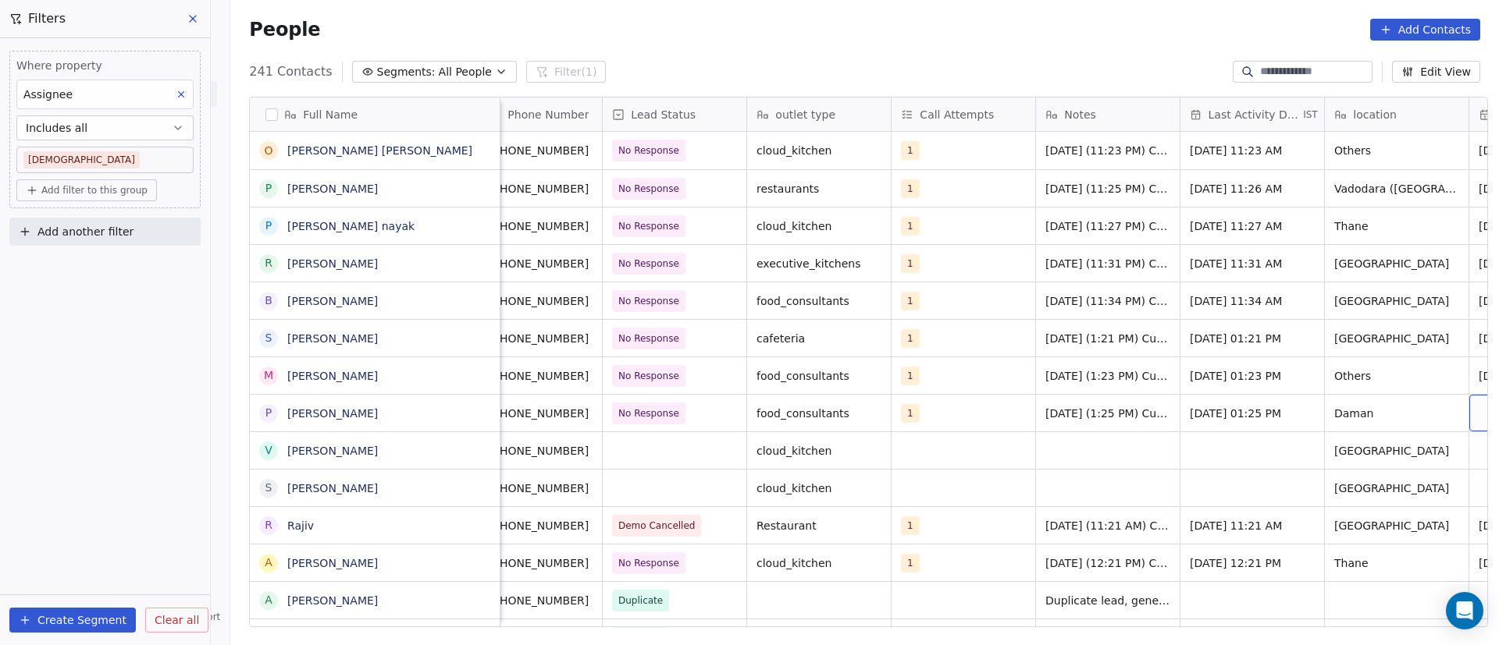
scroll to position [0, 165]
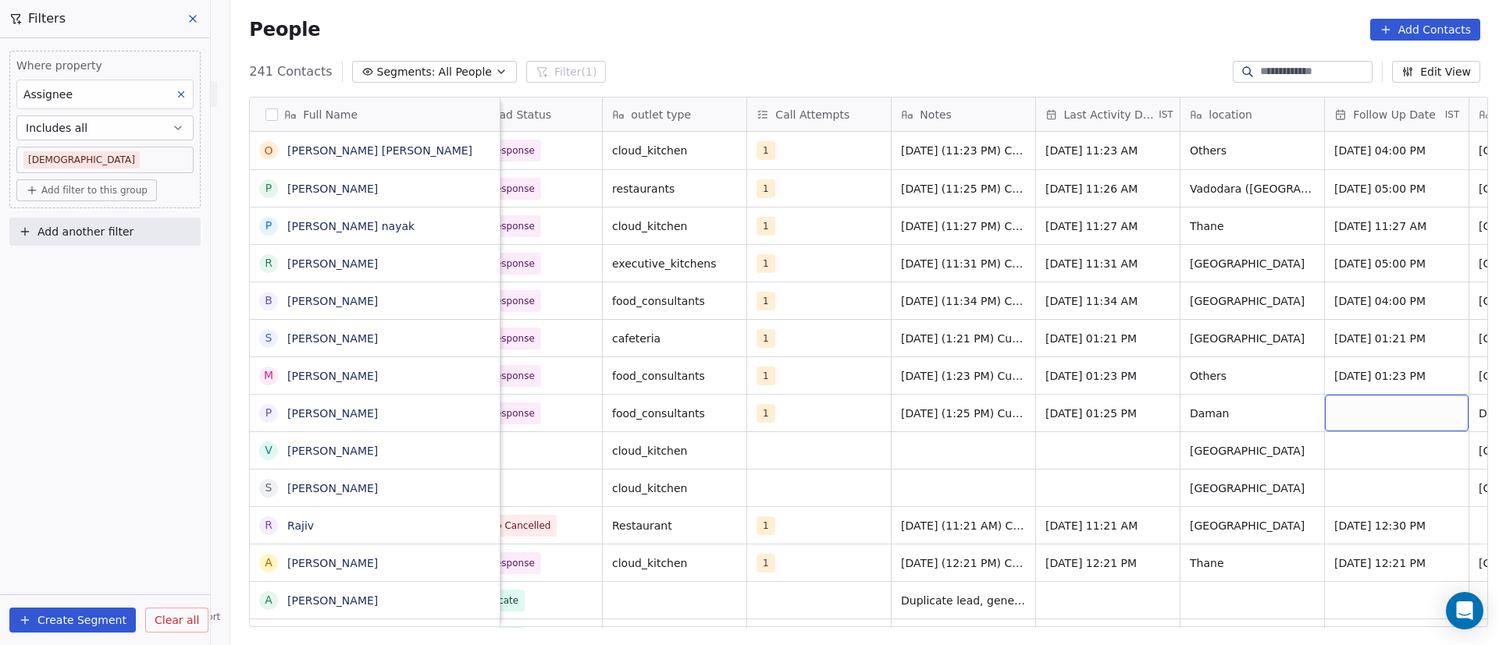
click at [1346, 411] on div "grid" at bounding box center [1397, 413] width 144 height 37
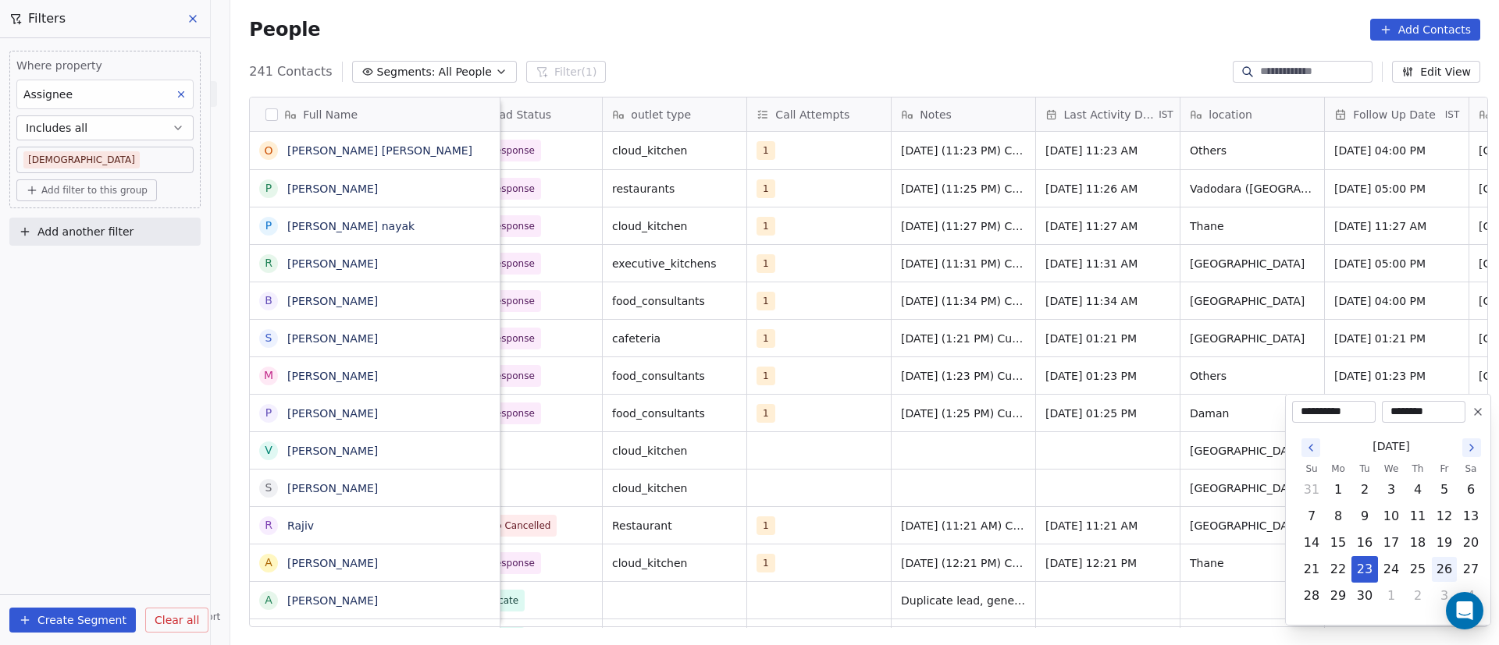
click at [1446, 574] on button "26" at bounding box center [1443, 569] width 25 height 25
type input "**********"
click at [1130, 479] on html "On2Cook India Pvt. Ltd. Contacts People Marketing Workflows Campaigns Metrics &…" at bounding box center [749, 322] width 1499 height 645
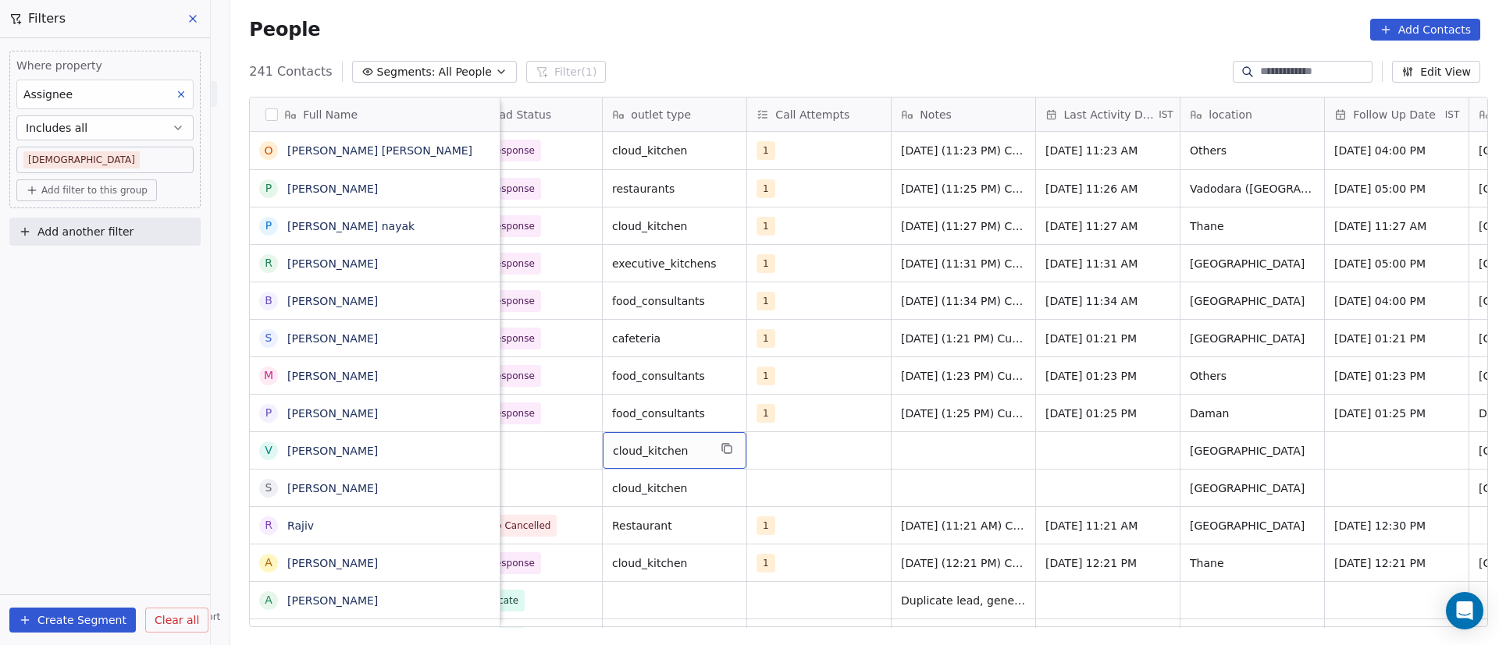
scroll to position [0, 0]
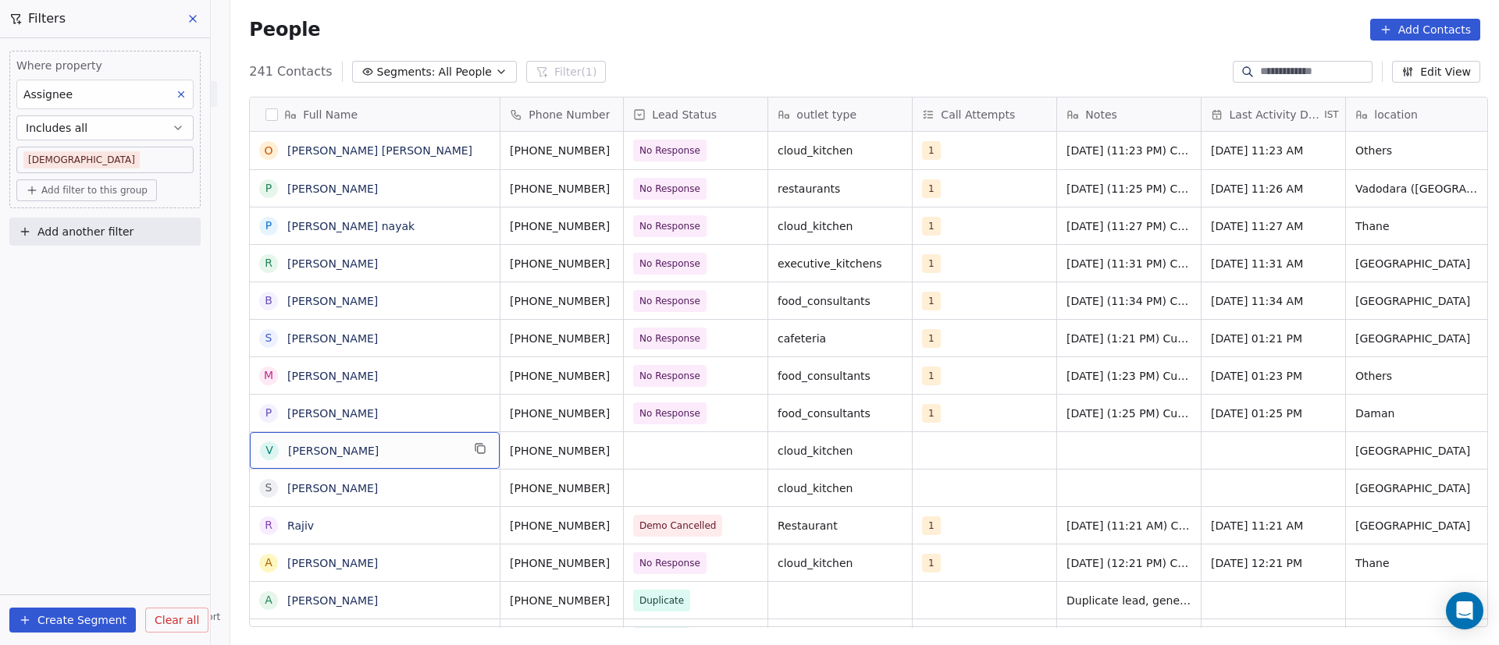
click at [471, 457] on button "grid" at bounding box center [480, 448] width 19 height 19
click at [624, 453] on icon "grid" at bounding box center [630, 449] width 12 height 12
click at [713, 439] on div "grid" at bounding box center [696, 450] width 144 height 37
click at [713, 441] on div "grid" at bounding box center [696, 450] width 144 height 37
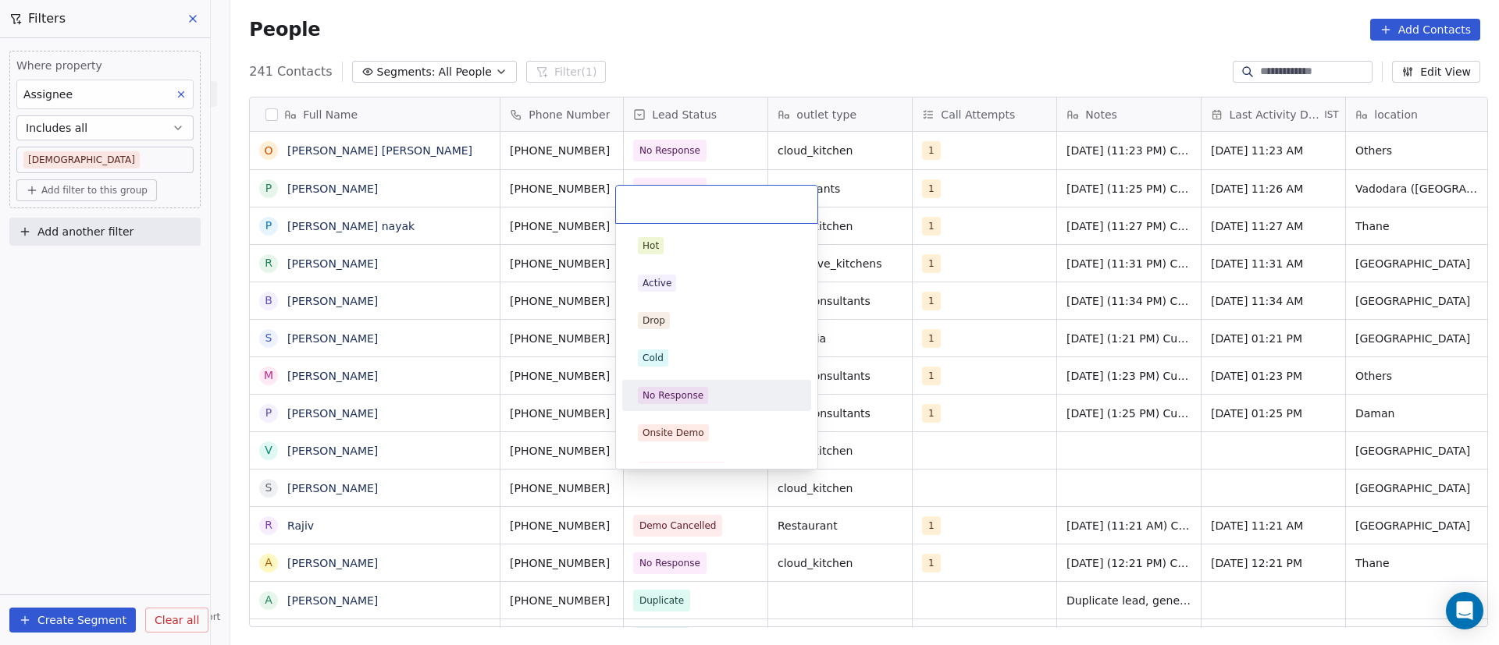
click at [724, 400] on div "No Response" at bounding box center [717, 395] width 158 height 17
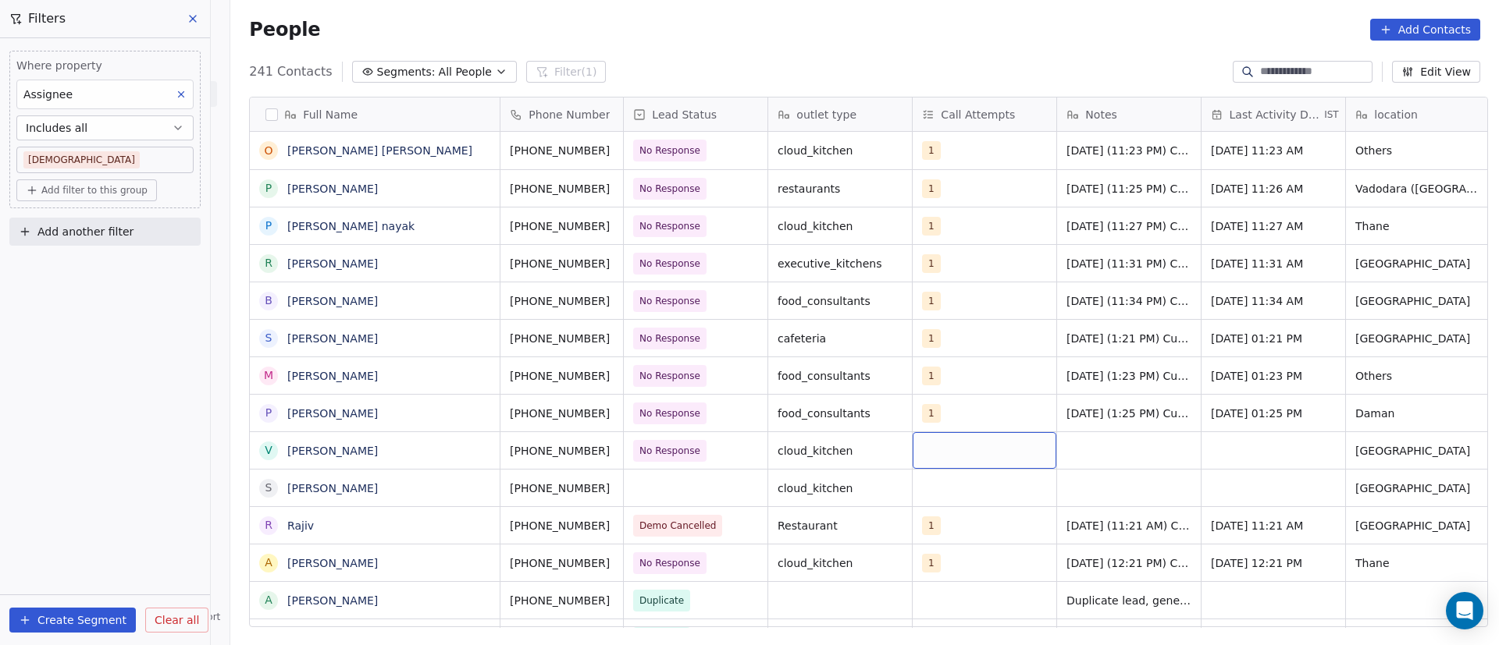
click at [937, 438] on div "grid" at bounding box center [984, 450] width 144 height 37
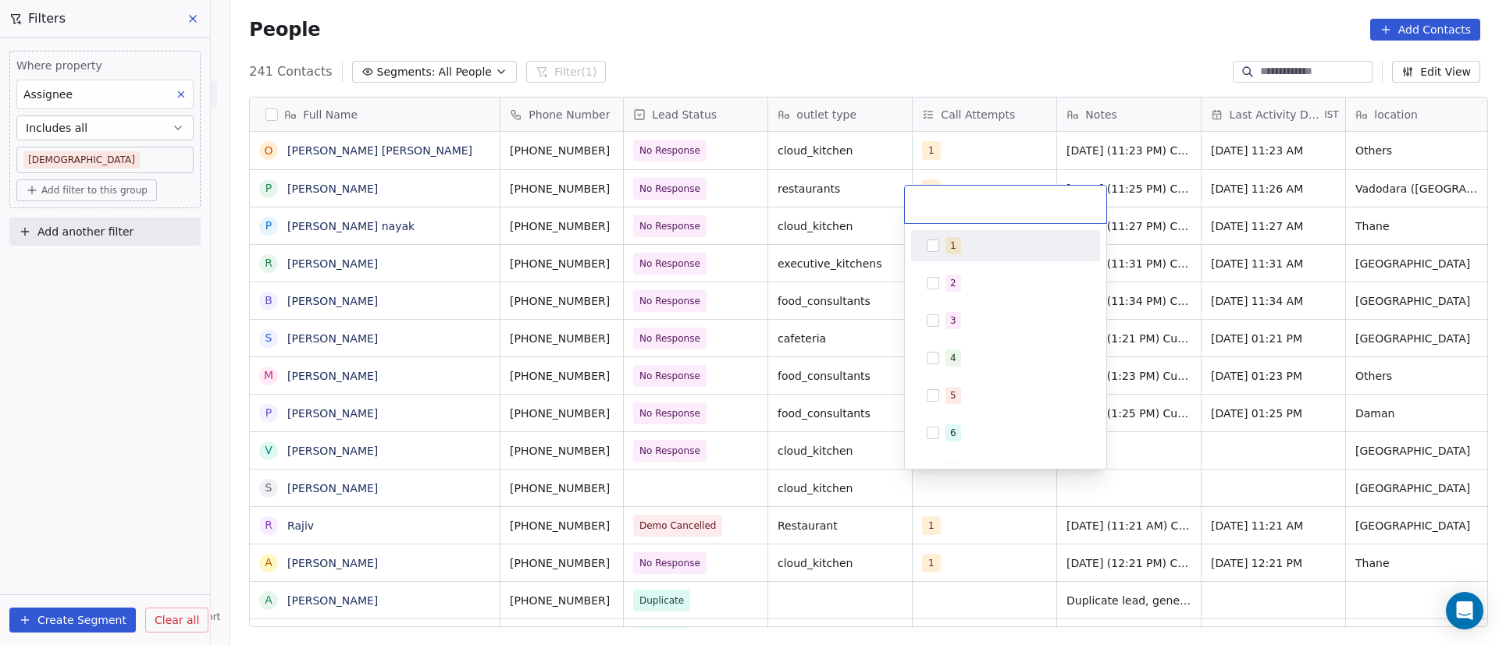
click at [947, 256] on div "1" at bounding box center [1005, 245] width 176 height 25
click at [1264, 360] on html "On2Cook India Pvt. Ltd. Contacts People Marketing Workflows Campaigns Metrics &…" at bounding box center [749, 322] width 1499 height 645
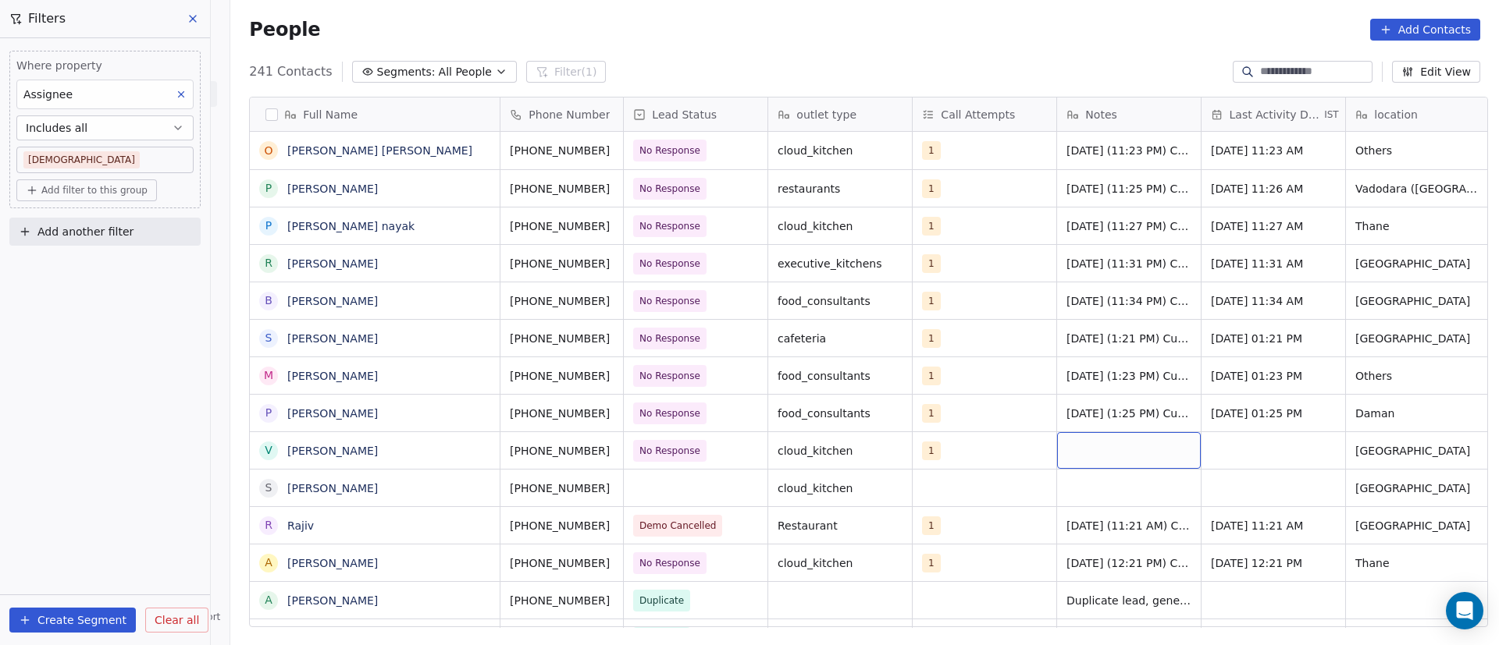
click at [1079, 453] on div "grid" at bounding box center [1129, 450] width 144 height 37
paste textarea "**********"
type textarea "**********"
click at [1240, 449] on html "On2Cook India Pvt. Ltd. Contacts People Marketing Workflows Campaigns Metrics &…" at bounding box center [749, 322] width 1499 height 645
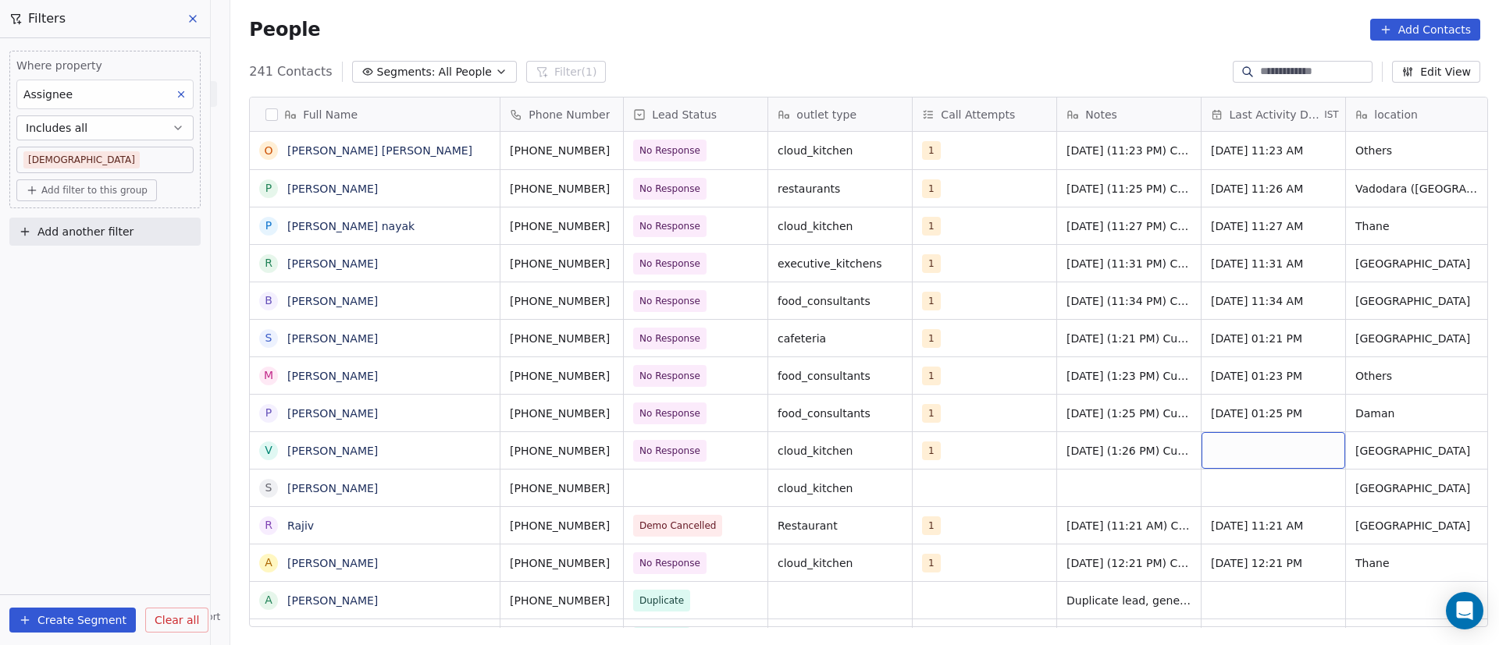
click at [1229, 449] on div "grid" at bounding box center [1273, 450] width 144 height 37
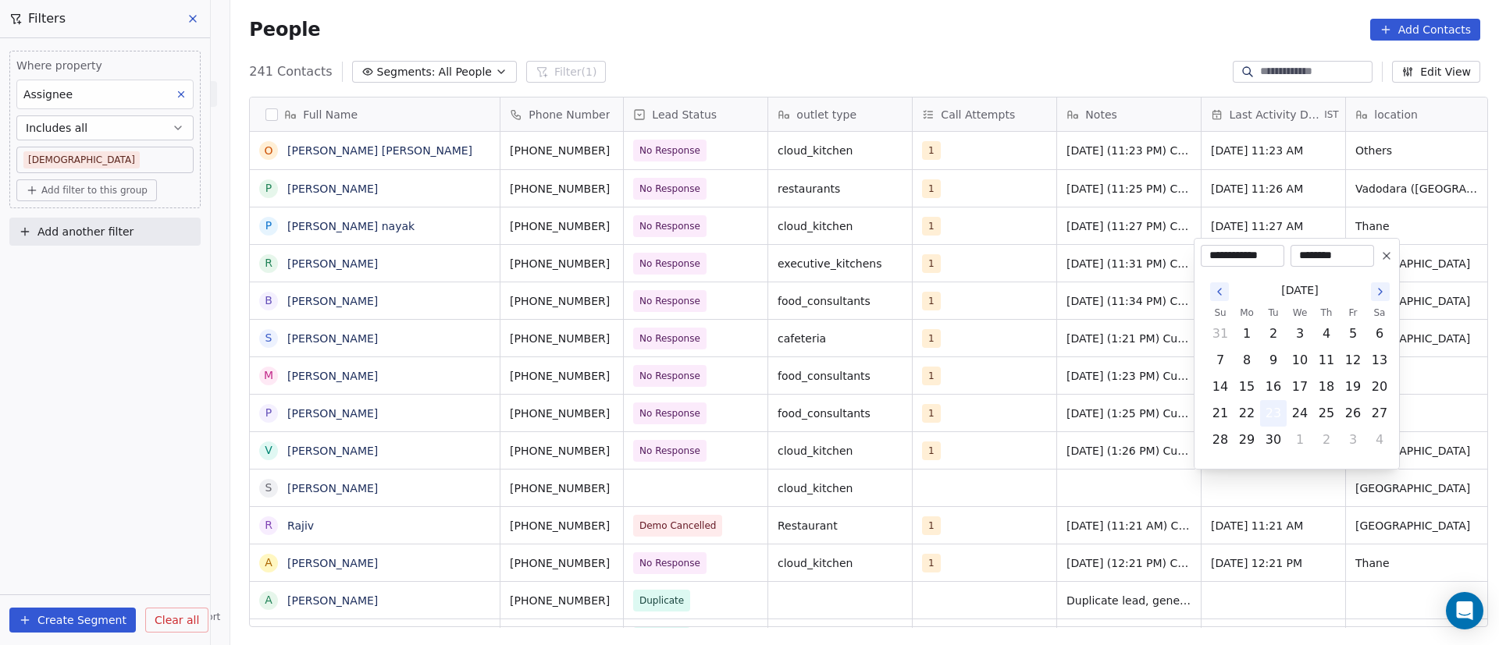
click at [1271, 417] on button "23" at bounding box center [1273, 413] width 25 height 25
click at [1127, 515] on html "On2Cook India Pvt. Ltd. Contacts People Marketing Workflows Campaigns Metrics &…" at bounding box center [749, 322] width 1499 height 645
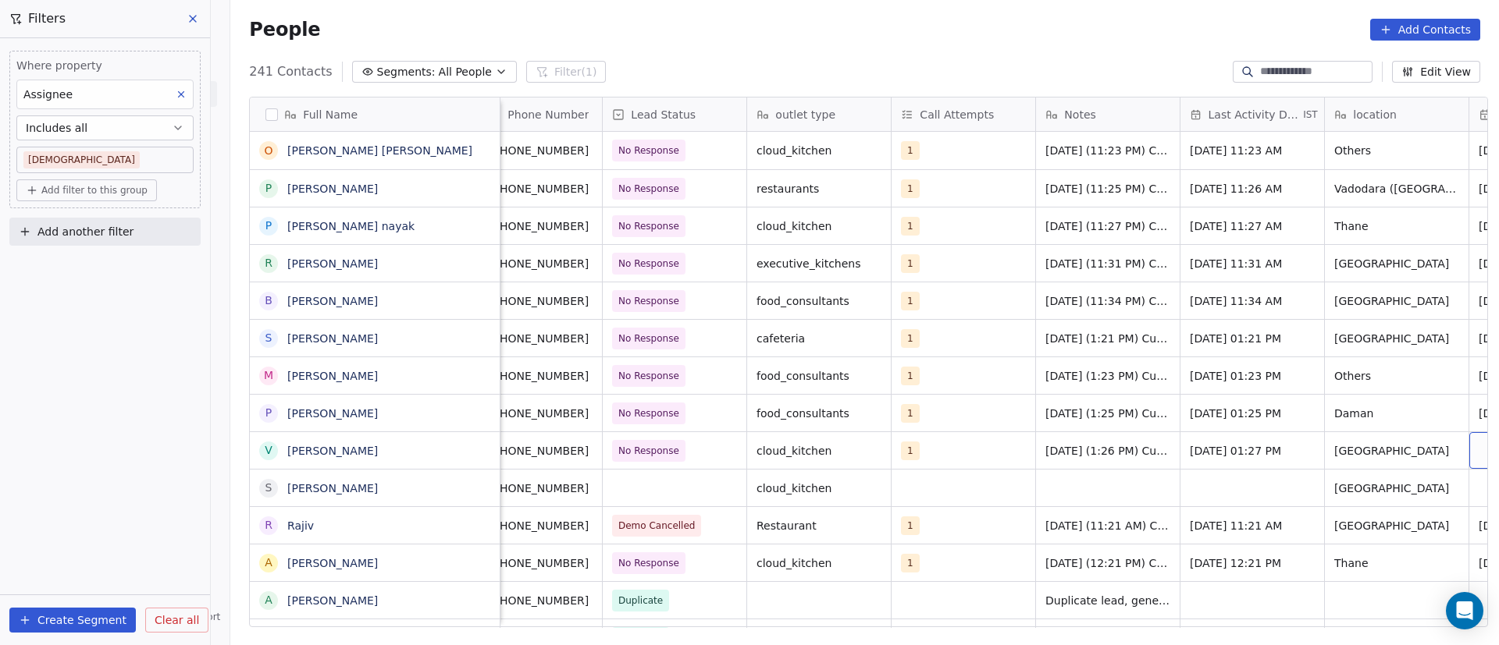
scroll to position [0, 165]
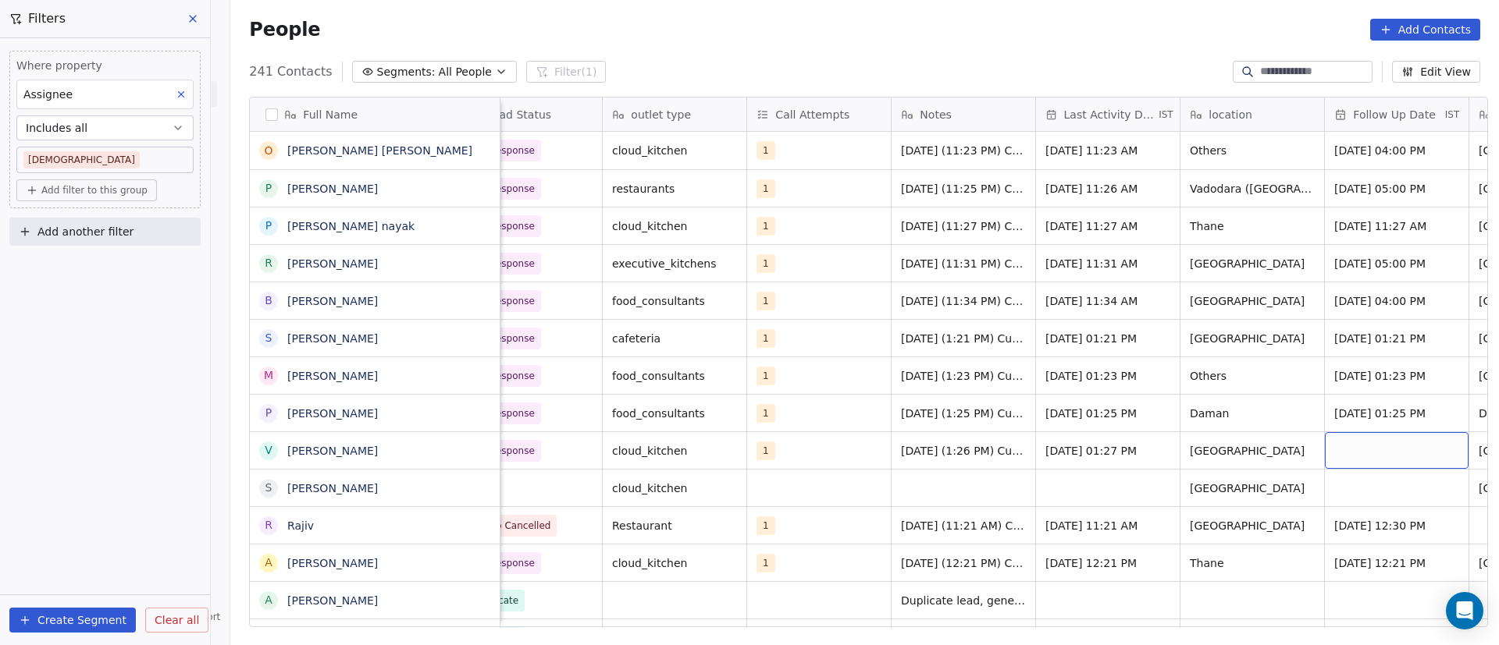
click at [1350, 450] on div "grid" at bounding box center [1397, 450] width 144 height 37
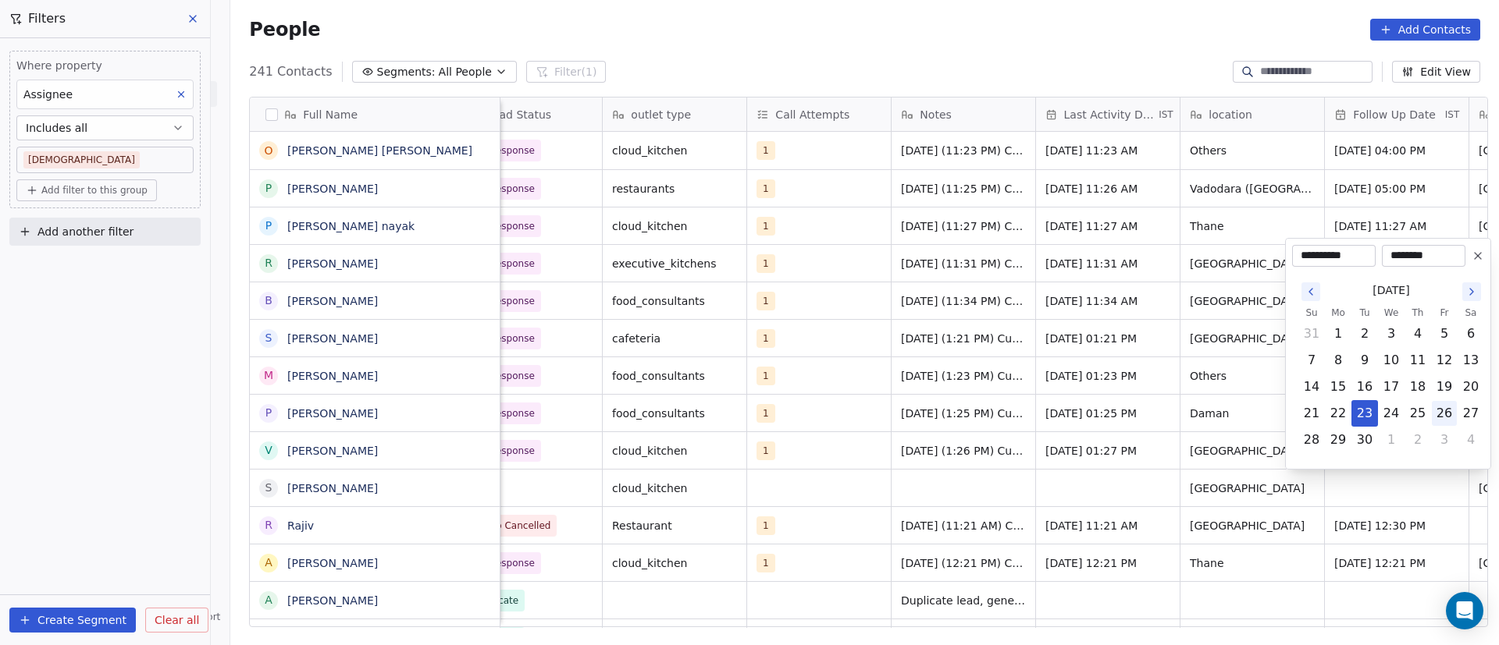
click at [1447, 415] on button "26" at bounding box center [1443, 413] width 25 height 25
type input "**********"
click at [1374, 475] on html "On2Cook India Pvt. Ltd. Contacts People Marketing Workflows Campaigns Metrics &…" at bounding box center [749, 322] width 1499 height 645
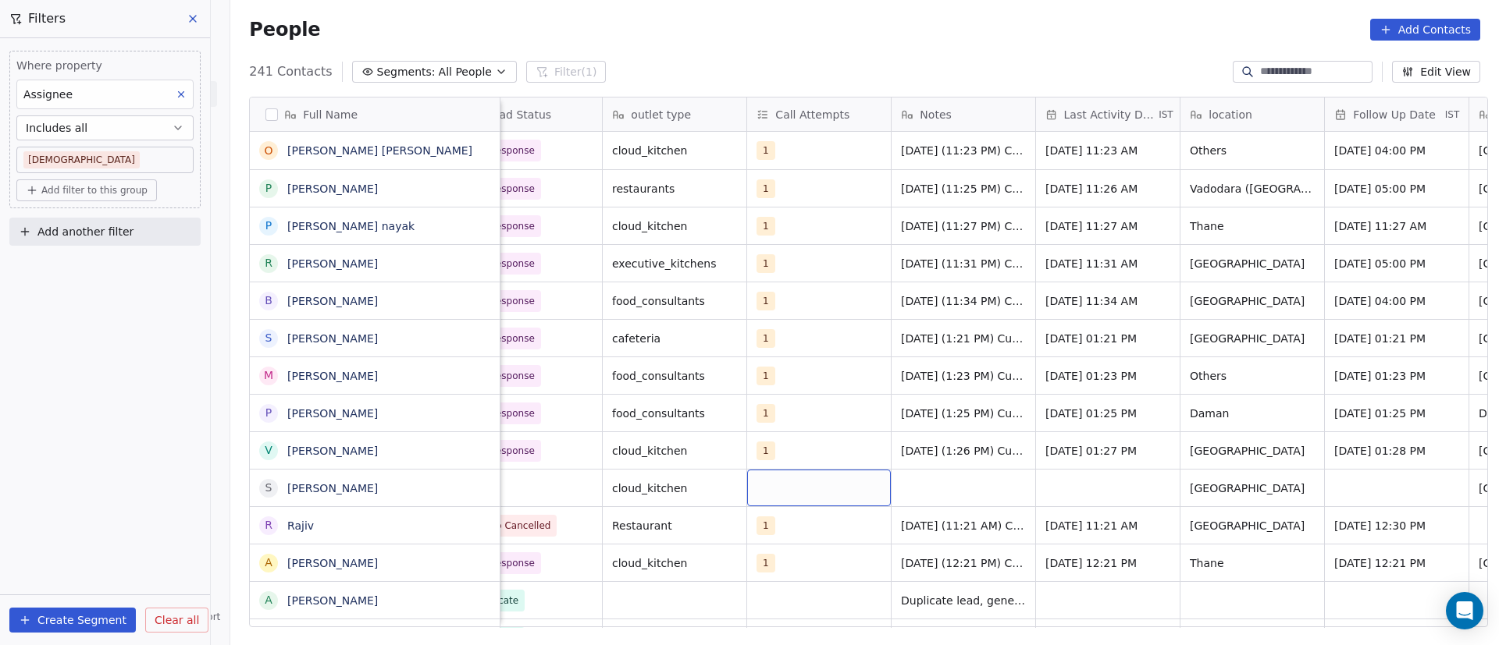
scroll to position [0, 0]
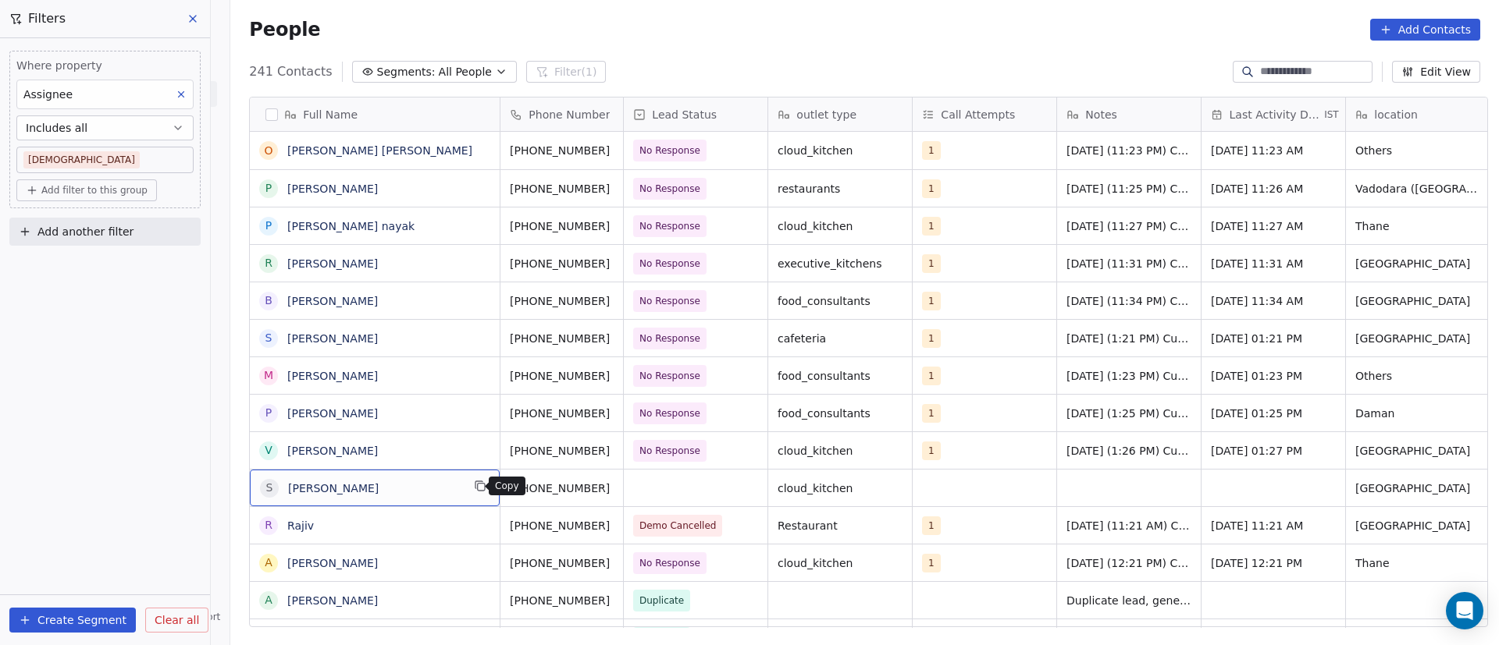
click at [474, 484] on icon "grid" at bounding box center [480, 486] width 12 height 12
click at [624, 452] on icon "grid" at bounding box center [630, 449] width 12 height 12
click at [474, 492] on icon "grid" at bounding box center [480, 486] width 12 height 12
click at [624, 489] on icon "grid" at bounding box center [630, 486] width 12 height 12
click at [634, 489] on div "grid" at bounding box center [696, 488] width 144 height 37
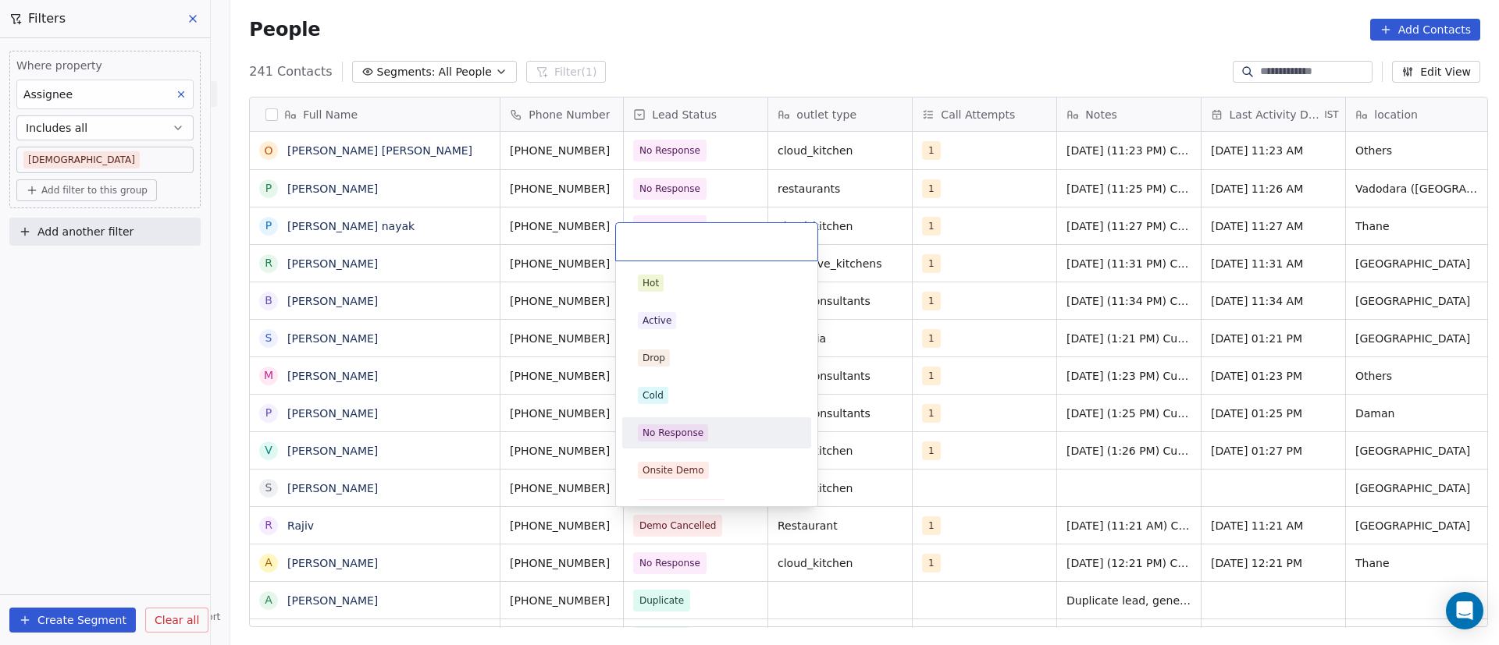
click at [703, 429] on span "No Response" at bounding box center [673, 433] width 70 height 17
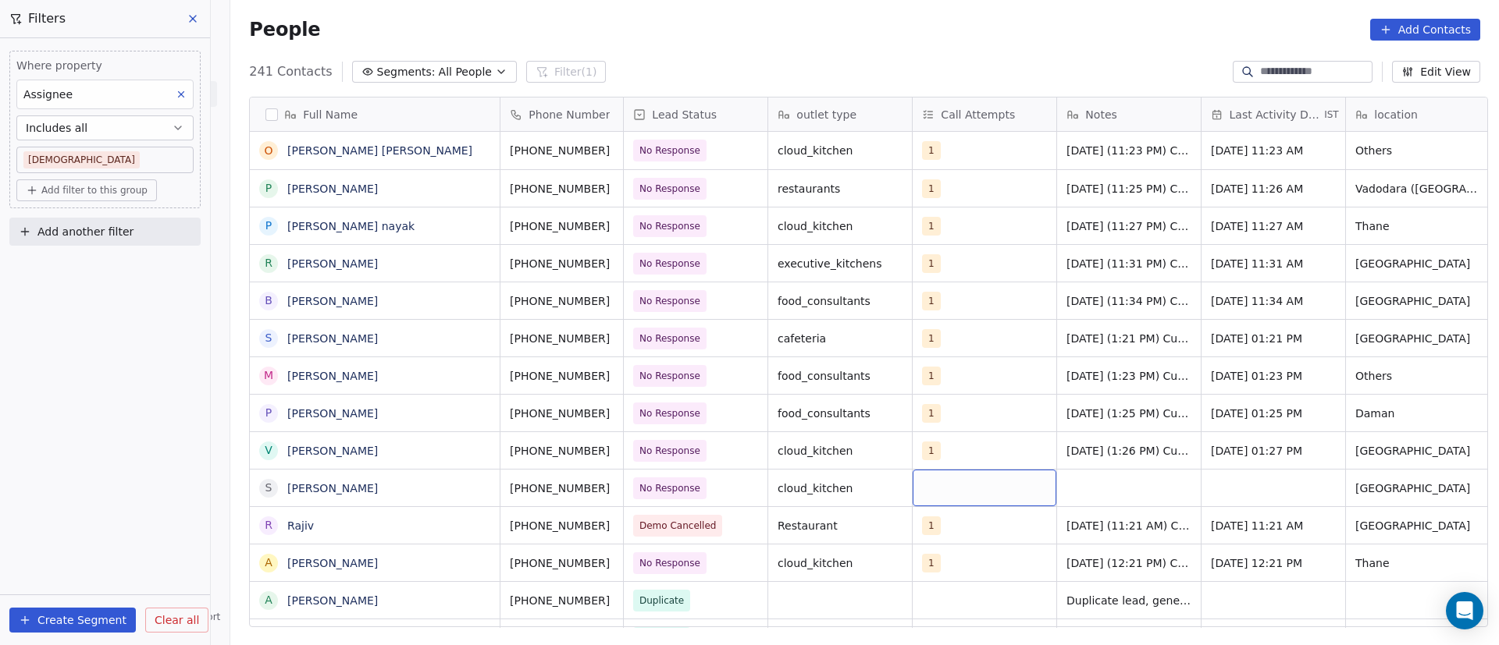
click at [954, 486] on div "grid" at bounding box center [984, 488] width 144 height 37
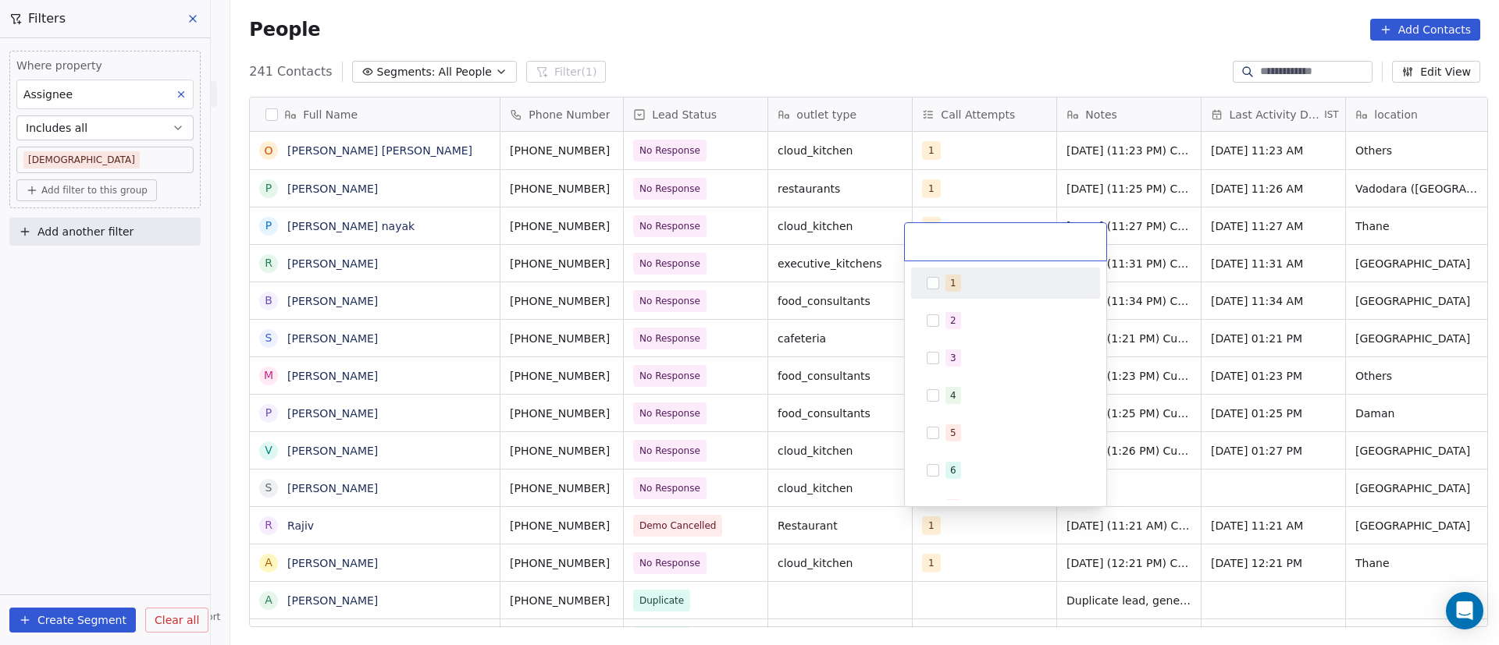
click at [942, 291] on div "1" at bounding box center [1005, 283] width 176 height 25
click at [1361, 428] on html "On2Cook India Pvt. Ltd. Contacts People Marketing Workflows Campaigns Metrics &…" at bounding box center [749, 322] width 1499 height 645
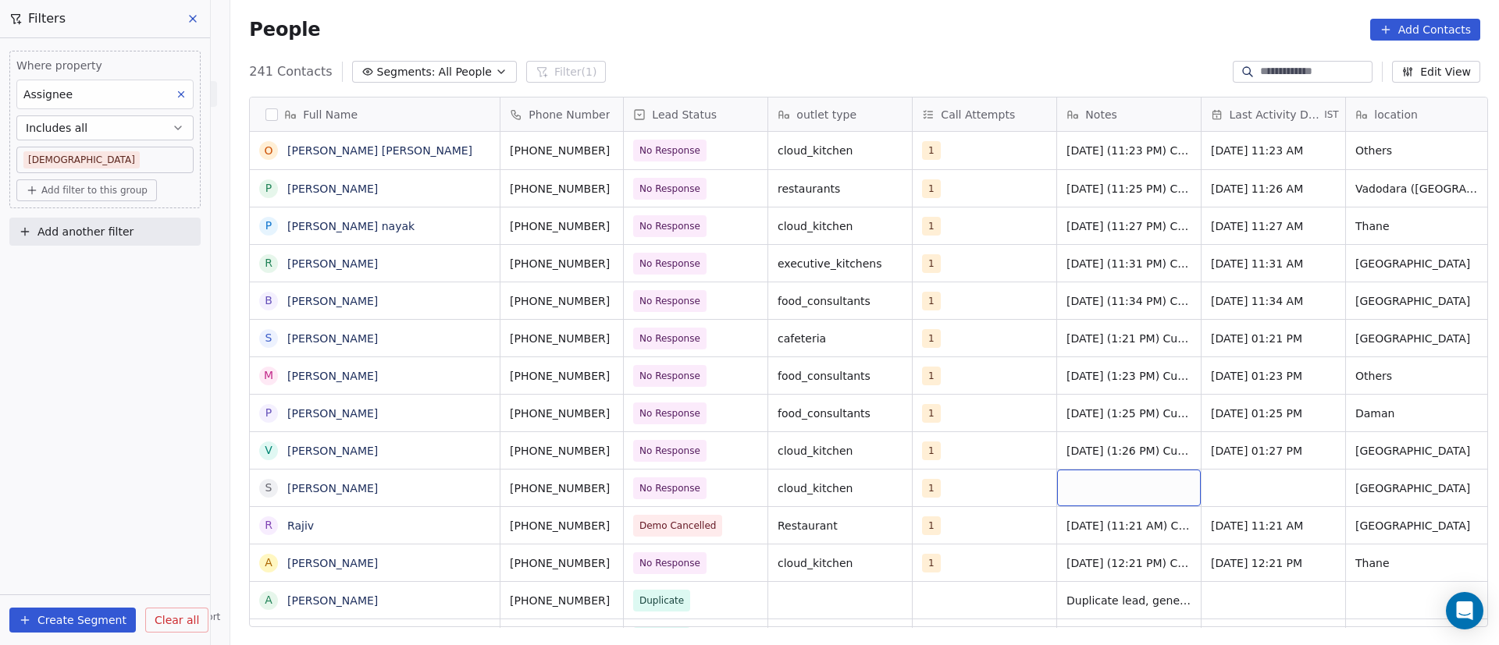
click at [1120, 493] on div "grid" at bounding box center [1129, 488] width 144 height 37
type textarea "**********"
click at [1248, 471] on html "On2Cook India Pvt. Ltd. Contacts People Marketing Workflows Campaigns Metrics &…" at bounding box center [749, 322] width 1499 height 645
click at [1242, 480] on div "grid" at bounding box center [1273, 488] width 144 height 37
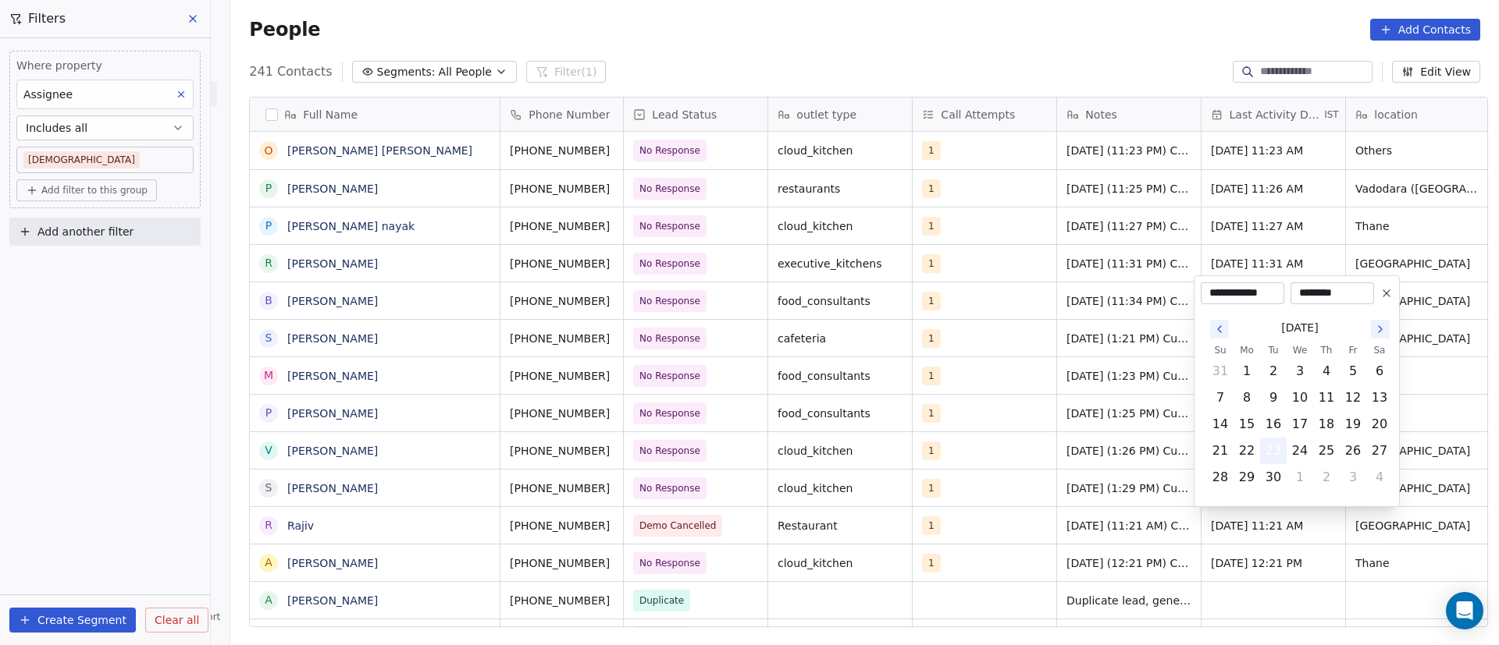
click at [1274, 452] on button "23" at bounding box center [1273, 451] width 25 height 25
click at [1119, 482] on html "On2Cook India Pvt. Ltd. Contacts People Marketing Workflows Campaigns Metrics &…" at bounding box center [749, 322] width 1499 height 645
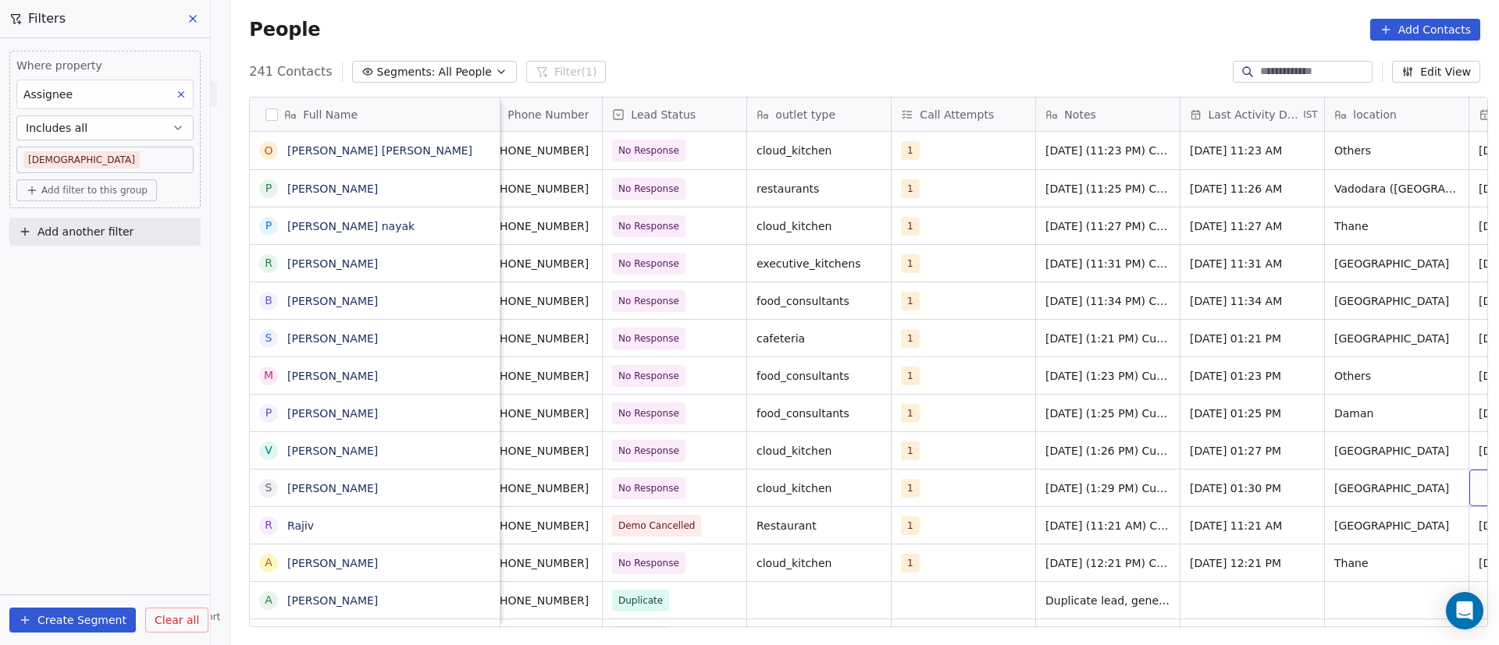
scroll to position [0, 165]
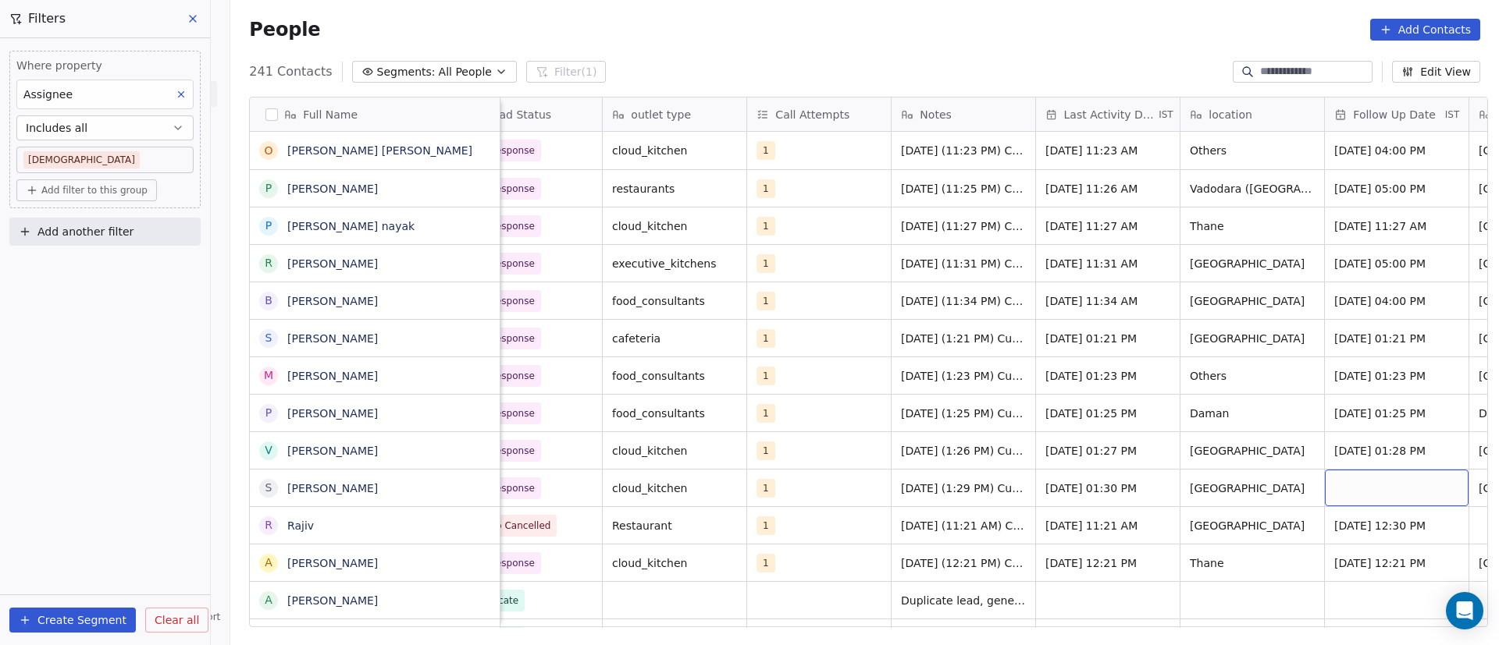
click at [1363, 483] on div "grid" at bounding box center [1397, 488] width 144 height 37
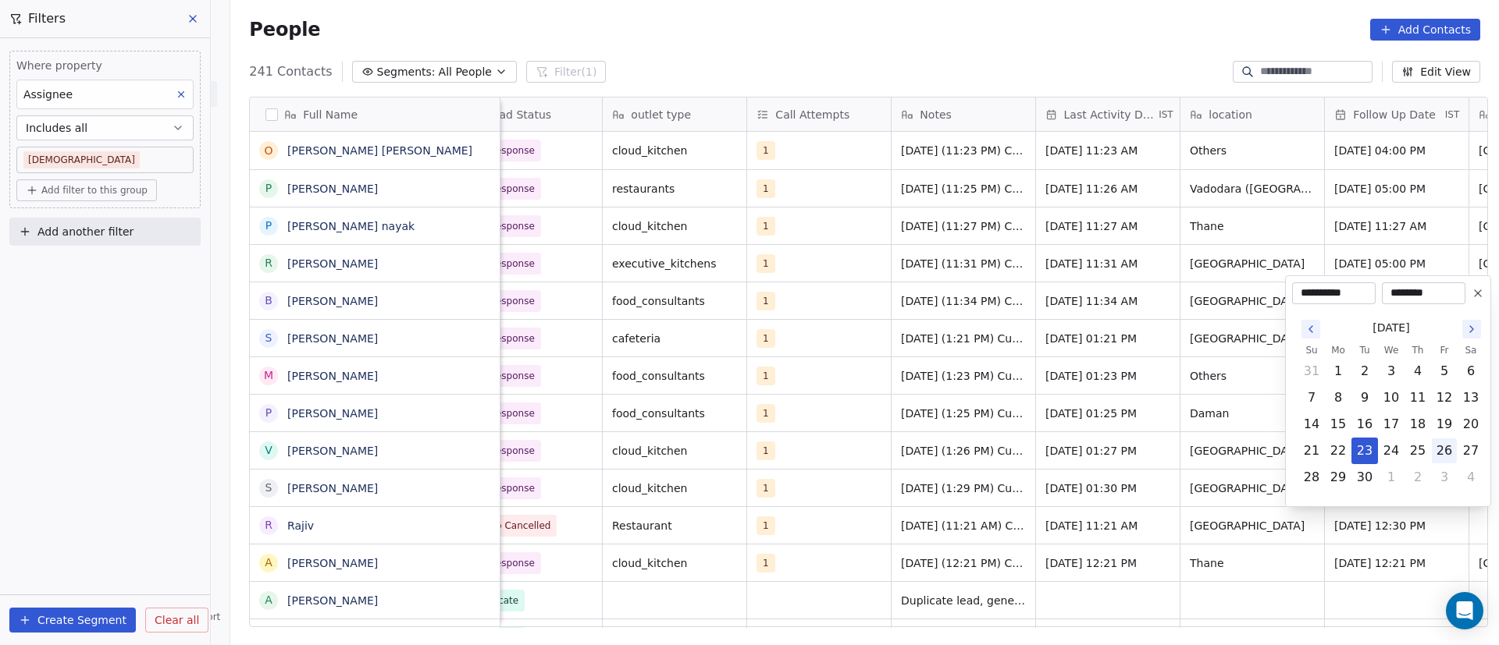
click at [1444, 453] on button "26" at bounding box center [1443, 451] width 25 height 25
type input "**********"
click at [1211, 482] on html "On2Cook India Pvt. Ltd. Contacts People Marketing Workflows Campaigns Metrics &…" at bounding box center [749, 322] width 1499 height 645
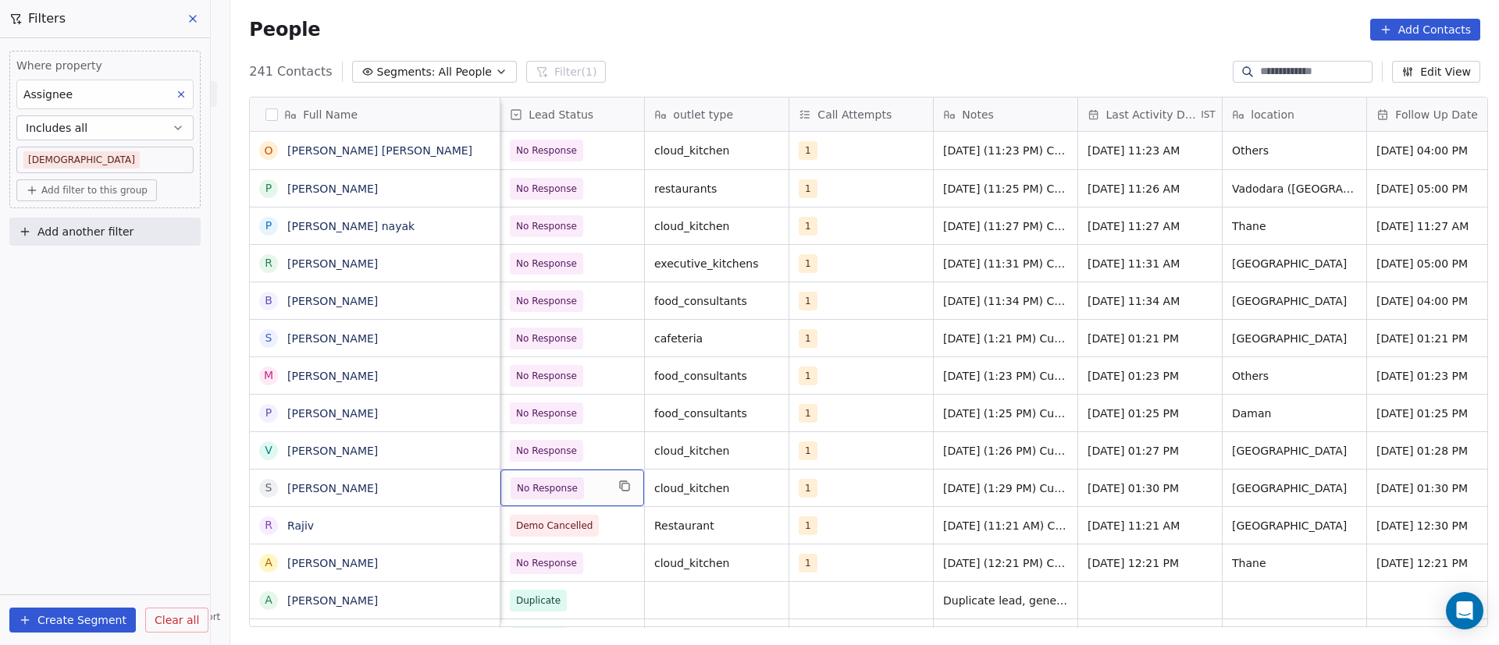
scroll to position [0, 0]
